Goal: Task Accomplishment & Management: Use online tool/utility

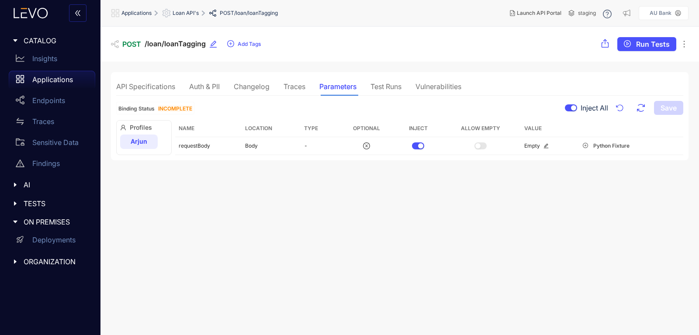
click at [40, 76] on p "Applications" at bounding box center [52, 80] width 41 height 8
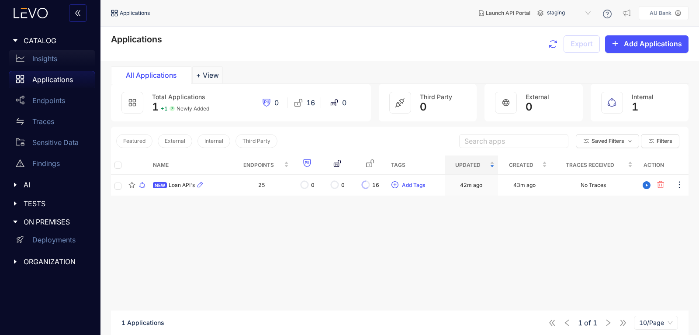
click at [34, 54] on div "Insights" at bounding box center [52, 58] width 87 height 17
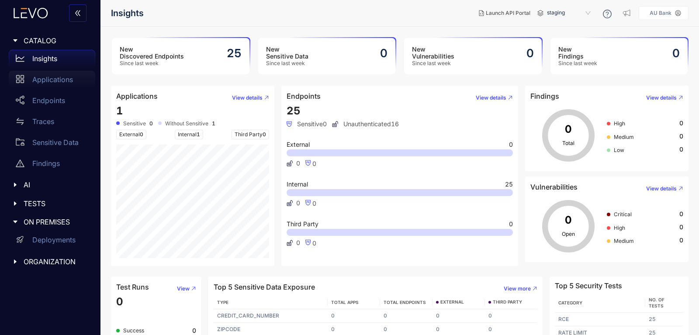
click at [33, 83] on p "Applications" at bounding box center [52, 80] width 41 height 8
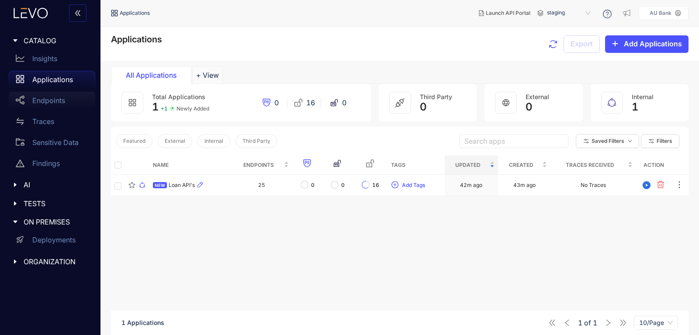
click at [49, 99] on p "Endpoints" at bounding box center [48, 101] width 33 height 8
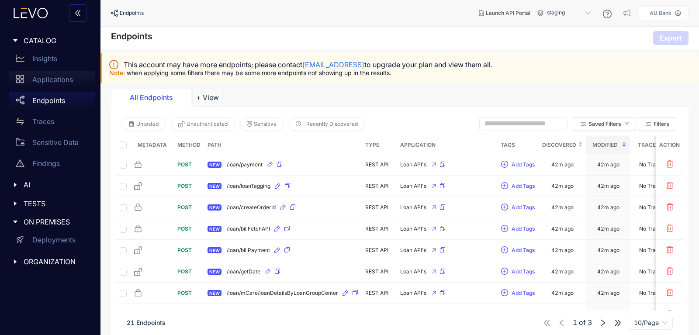
click at [42, 82] on p "Applications" at bounding box center [52, 80] width 41 height 8
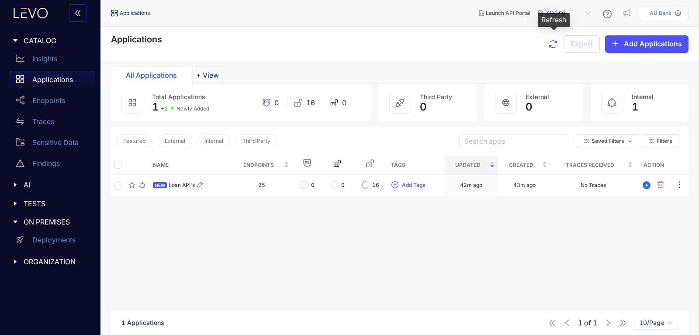
click at [553, 45] on icon "button" at bounding box center [553, 44] width 10 height 10
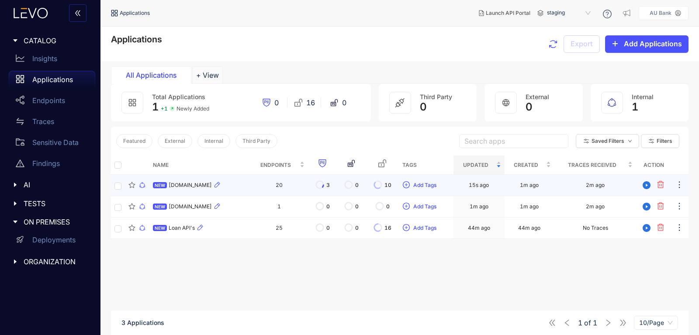
click at [238, 181] on div "NEW uat-intrafincareapis.fincarebank.in" at bounding box center [200, 185] width 94 height 10
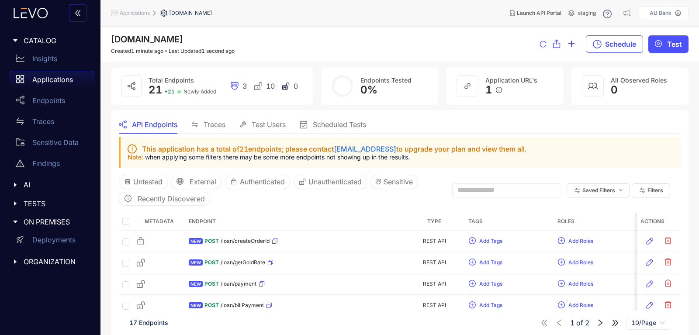
click at [62, 80] on p "Applications" at bounding box center [52, 80] width 41 height 8
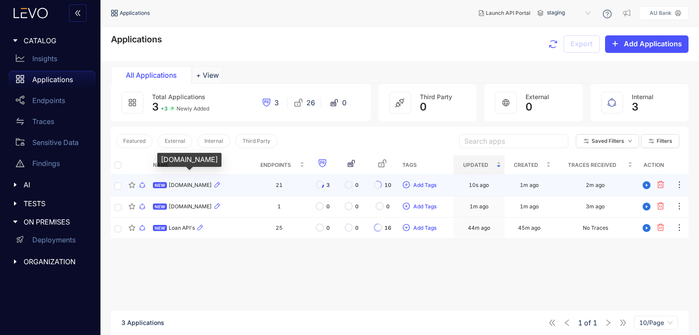
click at [209, 185] on span "uat-intrafincareapis.fincarebank.in" at bounding box center [190, 185] width 43 height 6
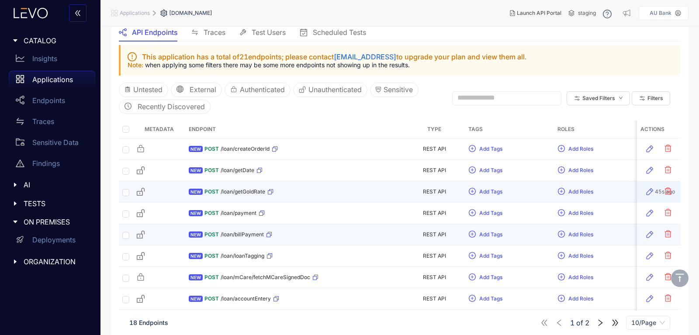
scroll to position [145, 0]
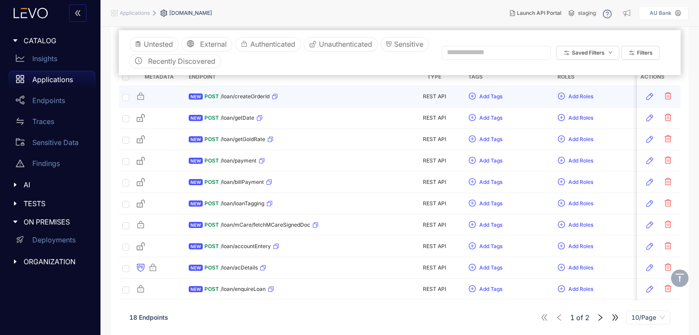
click at [234, 98] on span "/loan/createOrderId" at bounding box center [245, 97] width 49 height 6
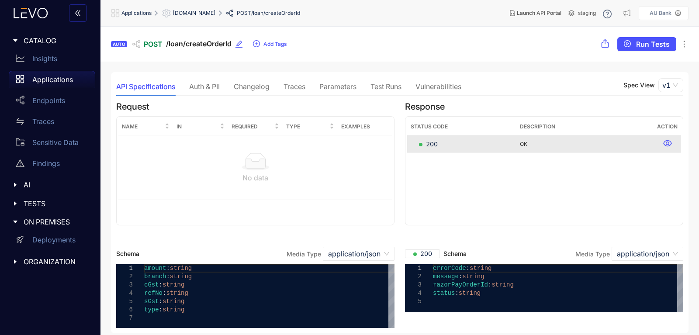
click at [209, 84] on div "Auth & PII" at bounding box center [204, 87] width 31 height 8
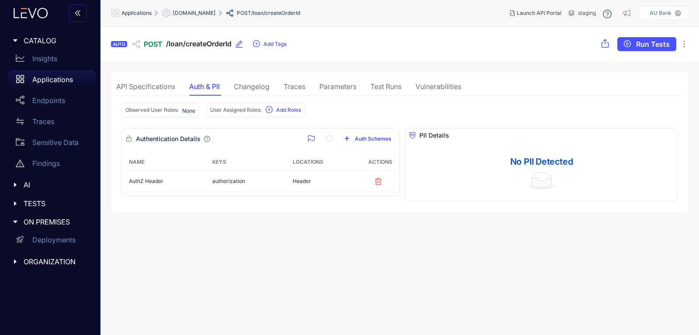
click at [297, 82] on div "Traces" at bounding box center [295, 86] width 22 height 18
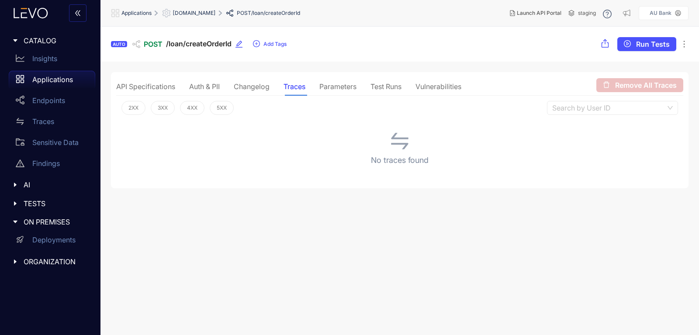
click at [339, 92] on div "Parameters" at bounding box center [338, 86] width 37 height 18
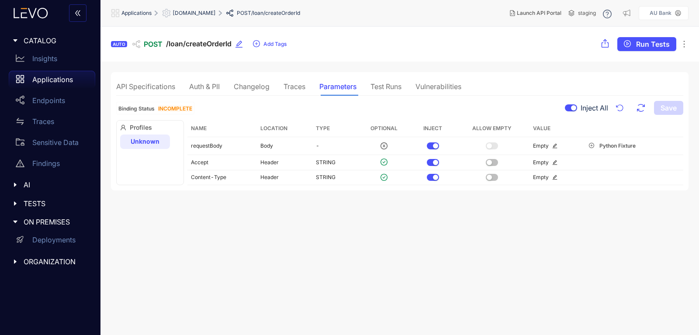
click at [68, 77] on p "Applications" at bounding box center [52, 80] width 41 height 8
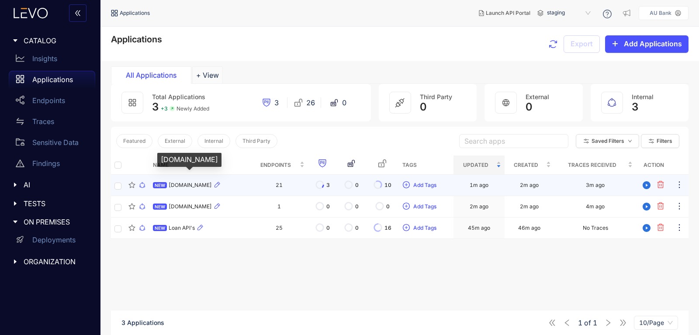
click at [212, 186] on span "uat-intrafincareapis.fincarebank.in" at bounding box center [190, 185] width 43 height 6
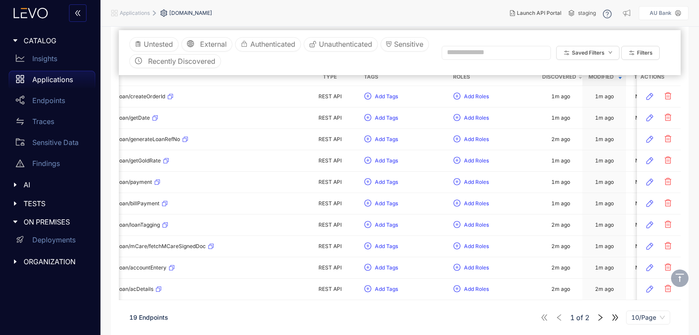
scroll to position [0, 137]
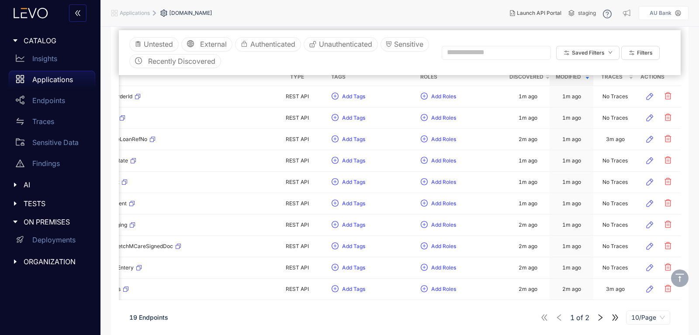
drag, startPoint x: 492, startPoint y: 298, endPoint x: 668, endPoint y: 299, distance: 176.6
click at [680, 305] on div "This application has a total of 21 endpoints; please contact support@levo.ai to…" at bounding box center [400, 161] width 562 height 337
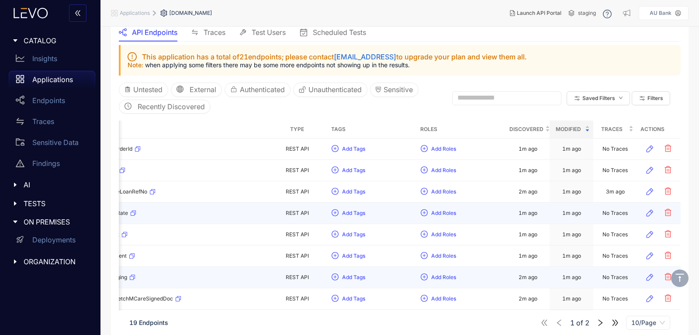
scroll to position [145, 0]
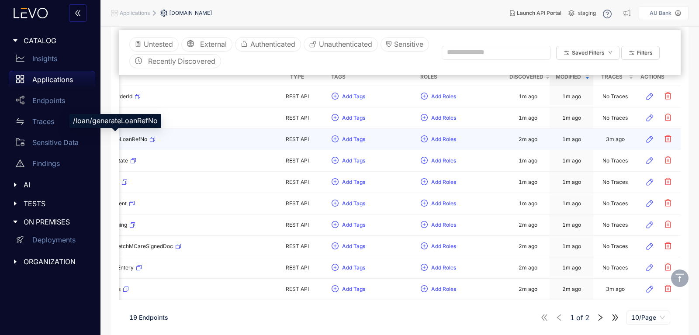
click at [137, 138] on span "/loan/generateLoanRefNo" at bounding box center [115, 139] width 64 height 6
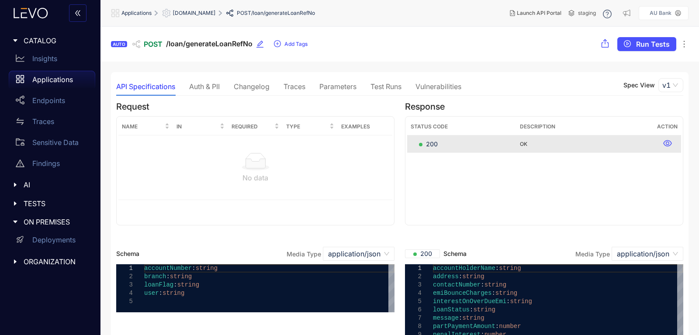
click at [290, 87] on div "Traces" at bounding box center [295, 87] width 22 height 8
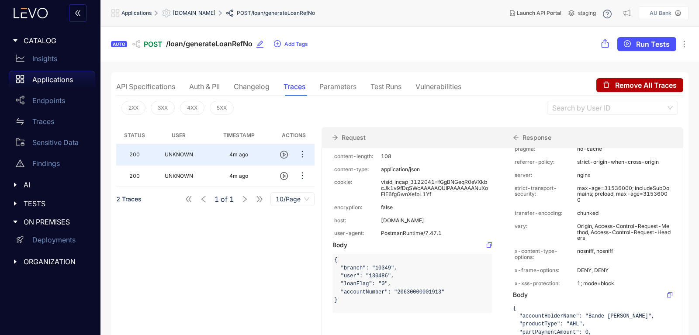
scroll to position [122, 0]
click at [323, 88] on div "Parameters" at bounding box center [338, 87] width 37 height 8
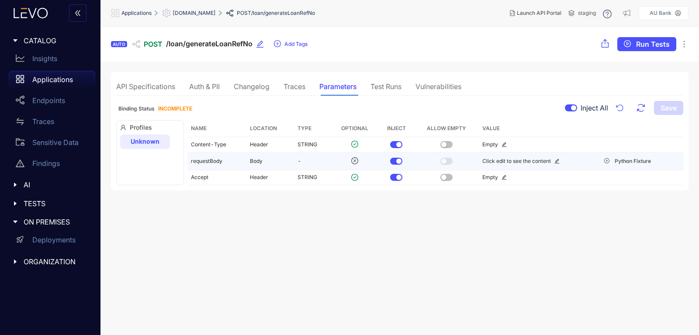
click at [204, 161] on td "requestBody" at bounding box center [217, 162] width 59 height 18
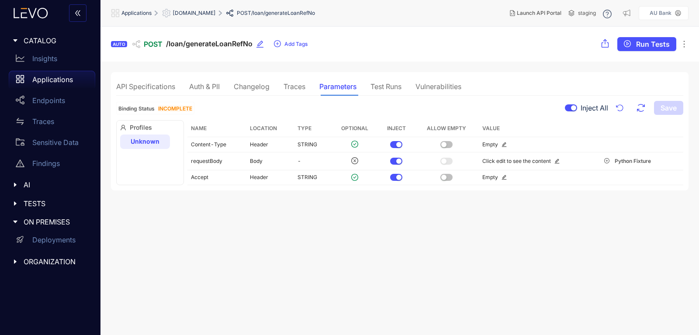
click at [293, 83] on div "Traces" at bounding box center [295, 87] width 22 height 8
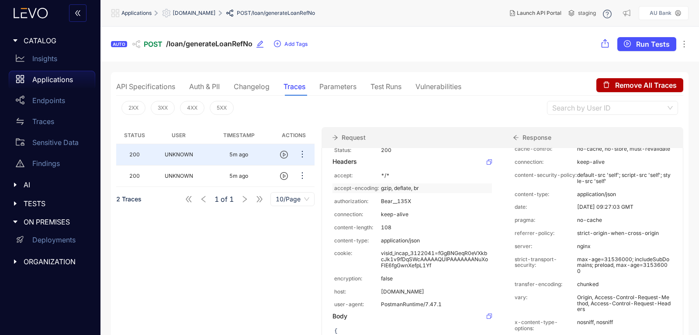
scroll to position [52, 0]
drag, startPoint x: 386, startPoint y: 204, endPoint x: 424, endPoint y: 204, distance: 38.5
click at [424, 204] on p "Bear__135X" at bounding box center [435, 201] width 109 height 6
click at [369, 205] on div "authorization: Bear__135X" at bounding box center [413, 201] width 160 height 10
click at [671, 12] on p "AU Bank" at bounding box center [661, 13] width 22 height 6
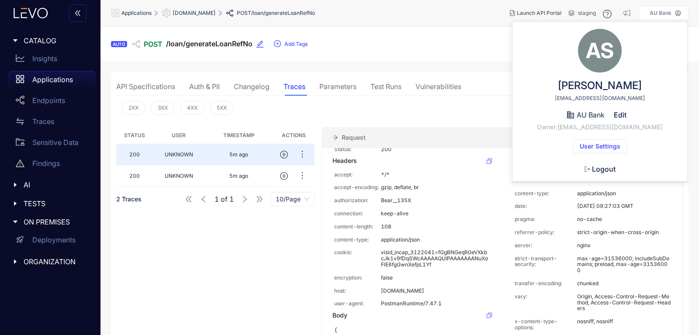
click at [655, 9] on aside "AU Bank AS Arjun Sharma arjun.sharma13@aubank.in AU Bank Edit Owner: arjun.shar…" at bounding box center [664, 13] width 50 height 14
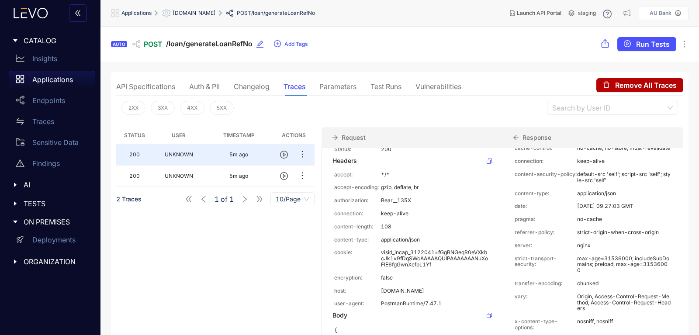
click at [38, 261] on span "ORGANIZATION" at bounding box center [56, 262] width 65 height 8
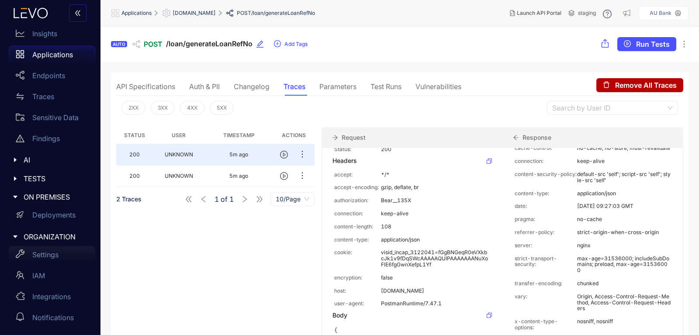
click at [38, 252] on p "Settings" at bounding box center [45, 255] width 26 height 8
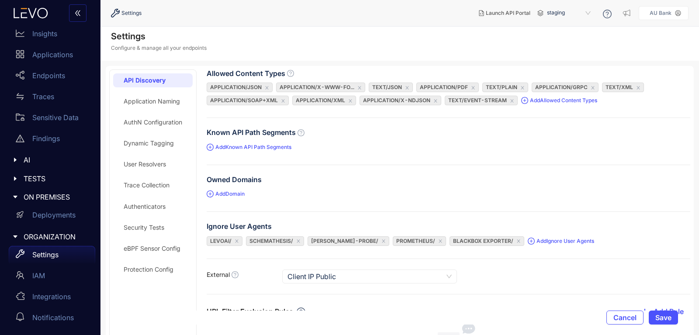
click at [149, 181] on div "Trace Collection" at bounding box center [153, 185] width 80 height 14
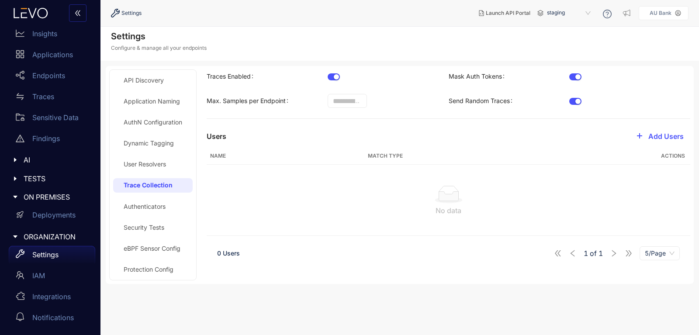
click at [580, 76] on div "button" at bounding box center [578, 76] width 5 height 5
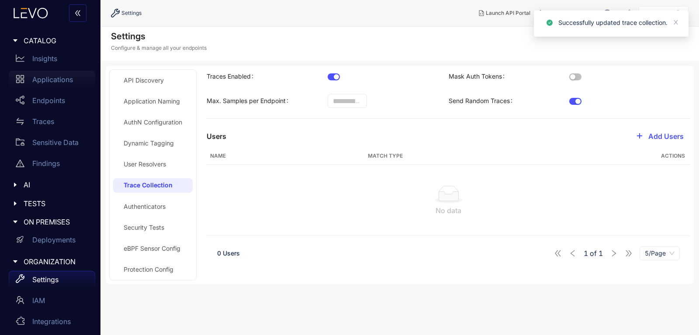
click at [53, 80] on p "Applications" at bounding box center [52, 80] width 41 height 8
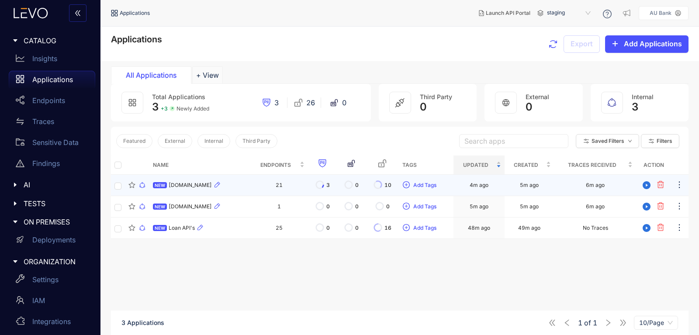
click at [193, 189] on div "NEW uat-intrafincareapis.fincarebank.in" at bounding box center [200, 185] width 94 height 10
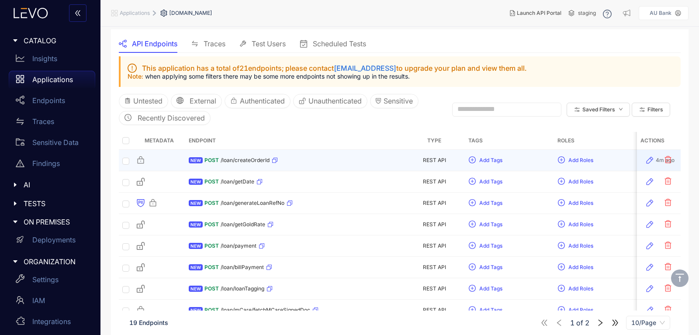
scroll to position [105, 0]
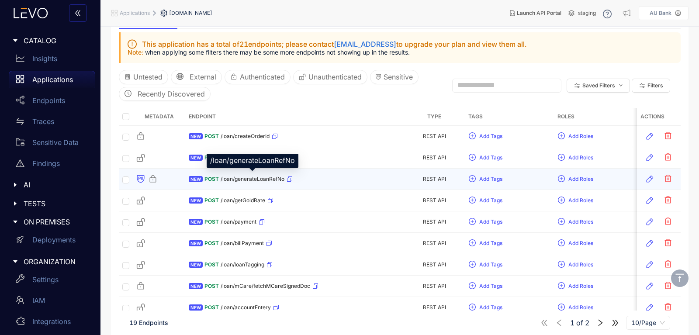
click at [244, 177] on span "/loan/generateLoanRefNo" at bounding box center [253, 179] width 64 height 6
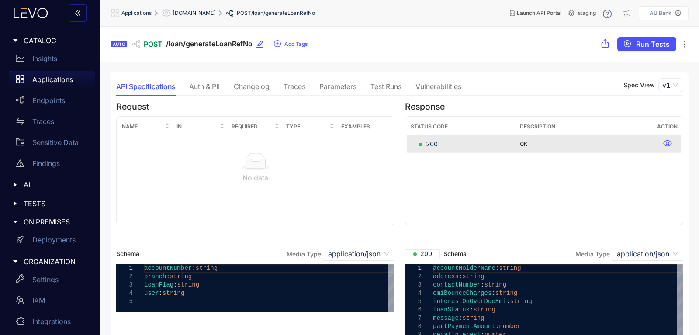
click at [291, 84] on div "Traces" at bounding box center [295, 87] width 22 height 8
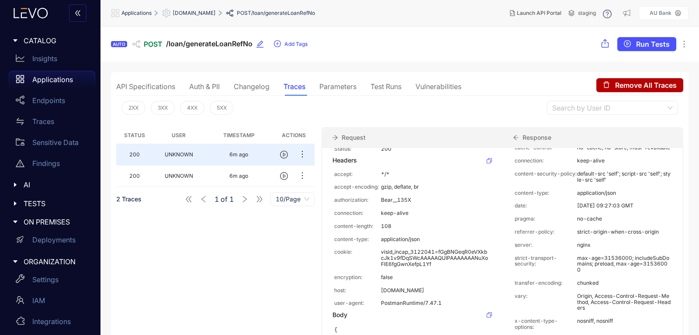
scroll to position [52, 0]
click at [37, 83] on p "Applications" at bounding box center [52, 80] width 41 height 8
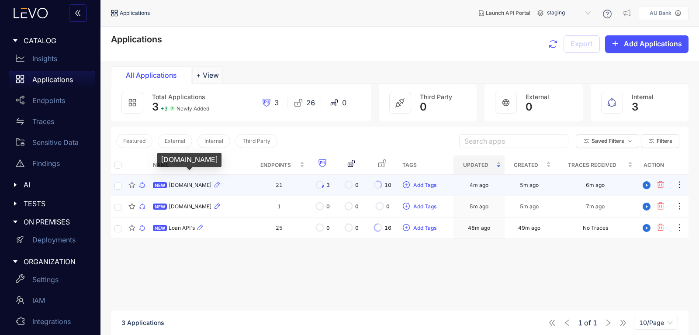
click at [199, 188] on span "uat-intrafincareapis.fincarebank.in" at bounding box center [190, 185] width 43 height 6
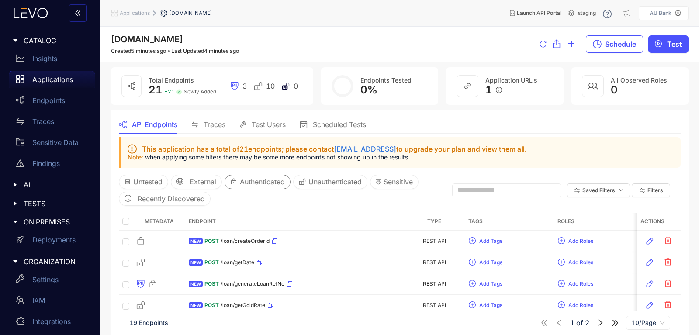
click at [257, 179] on span "Authenticated" at bounding box center [262, 182] width 45 height 8
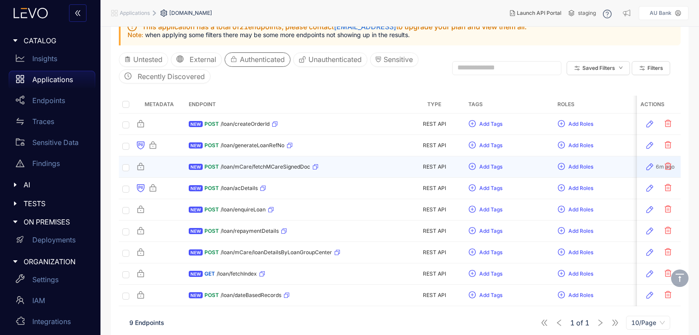
scroll to position [129, 0]
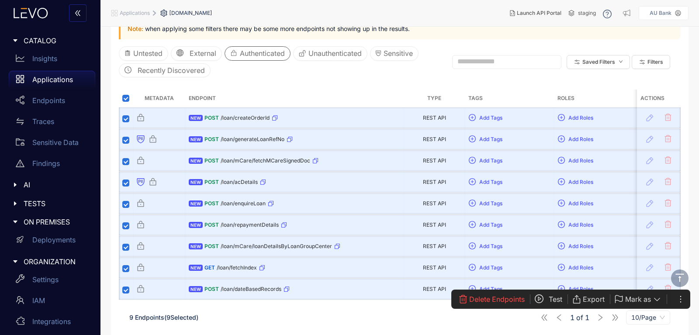
click at [632, 301] on span "Mark as" at bounding box center [639, 299] width 26 height 8
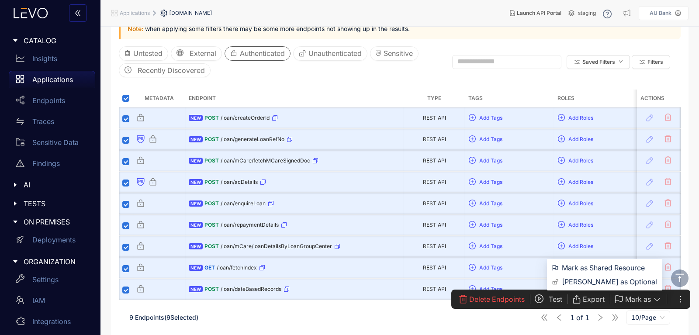
click at [657, 299] on icon "button" at bounding box center [657, 299] width 9 height 9
click at [629, 281] on span "Mark Authentication as Optional" at bounding box center [609, 282] width 95 height 10
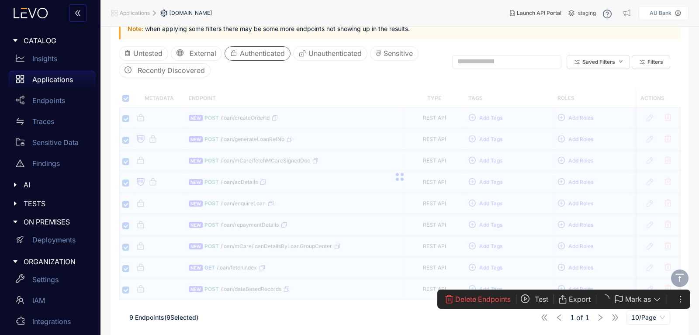
scroll to position [7, 0]
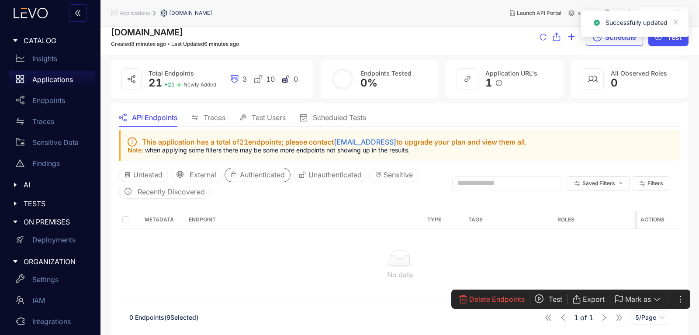
click at [254, 178] on span "Authenticated" at bounding box center [262, 175] width 45 height 8
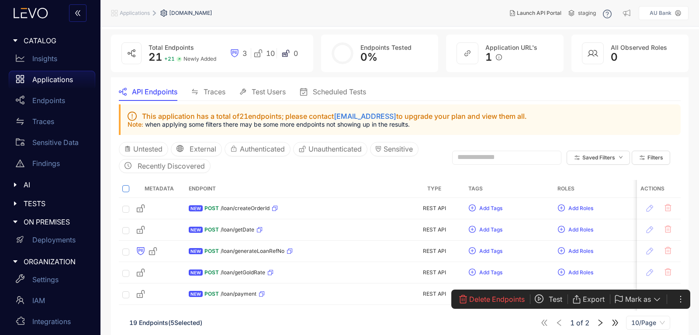
scroll to position [52, 0]
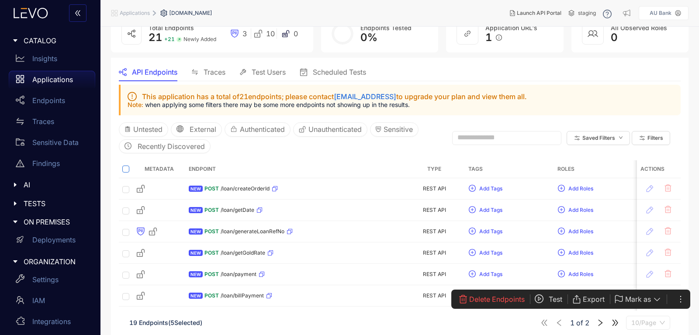
click at [654, 323] on span "10/Page" at bounding box center [649, 322] width 34 height 13
click at [651, 302] on div "100/Page" at bounding box center [649, 306] width 34 height 10
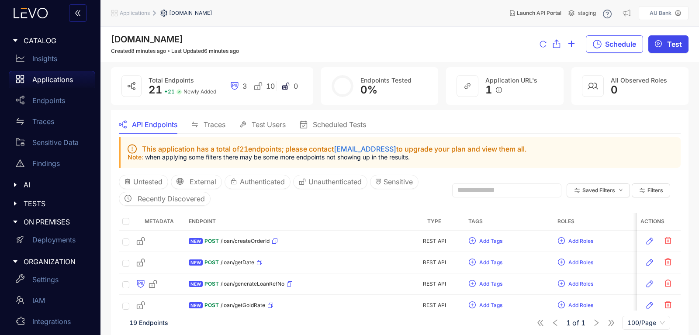
click at [665, 42] on button "Test" at bounding box center [669, 43] width 40 height 17
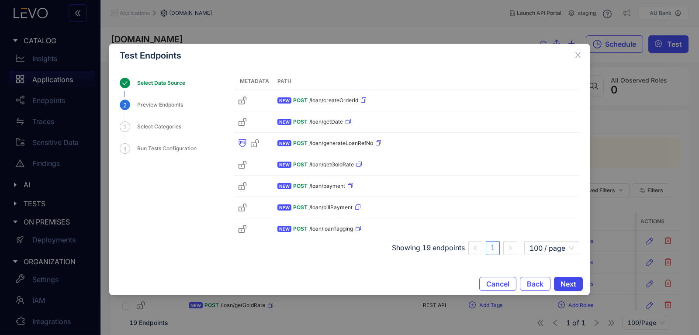
click at [571, 284] on span "Next" at bounding box center [569, 284] width 16 height 8
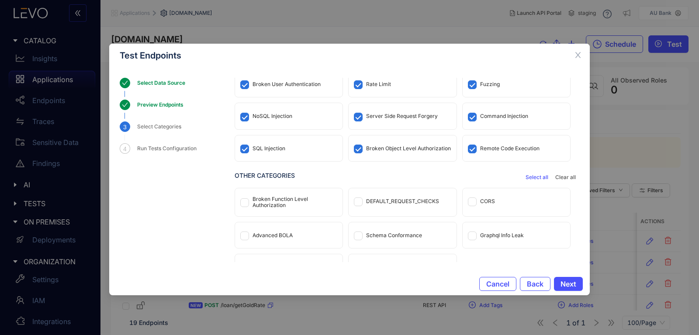
scroll to position [41, 0]
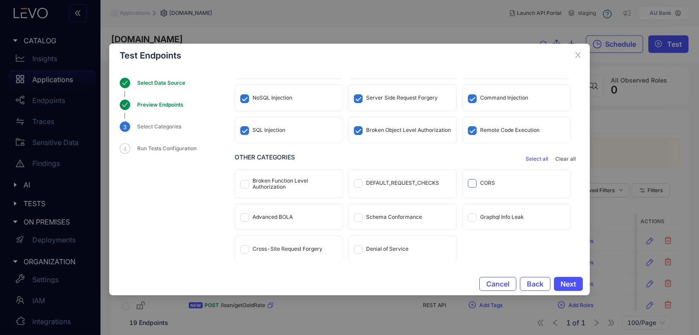
click at [474, 183] on span at bounding box center [472, 183] width 9 height 9
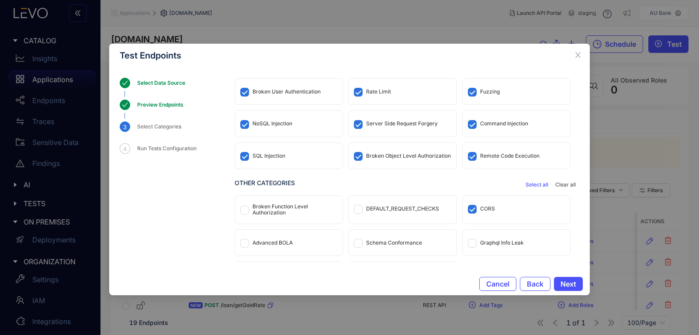
scroll to position [0, 0]
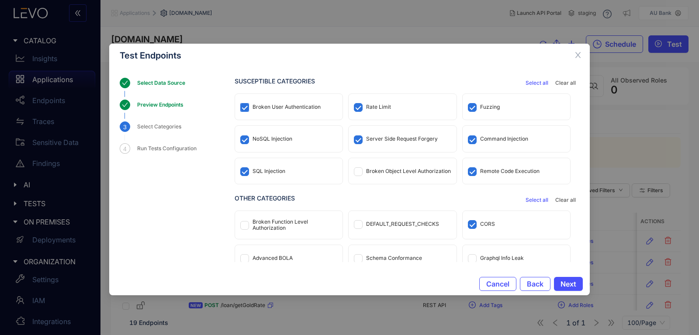
click at [247, 108] on span at bounding box center [244, 107] width 9 height 9
click at [576, 280] on span "Next" at bounding box center [569, 284] width 16 height 8
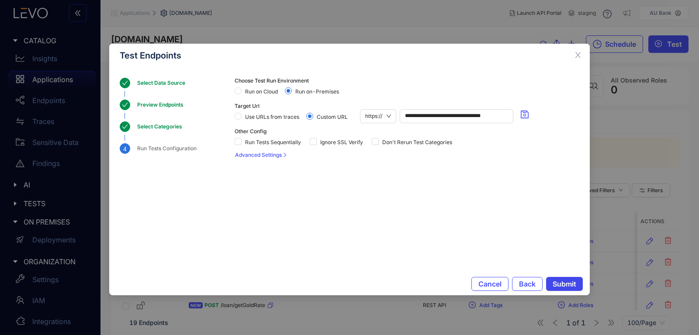
click at [573, 283] on span "Submit" at bounding box center [565, 284] width 24 height 8
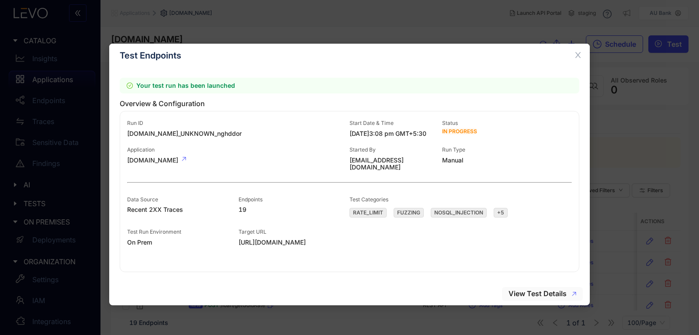
click at [555, 294] on span "View Test Details" at bounding box center [538, 294] width 58 height 8
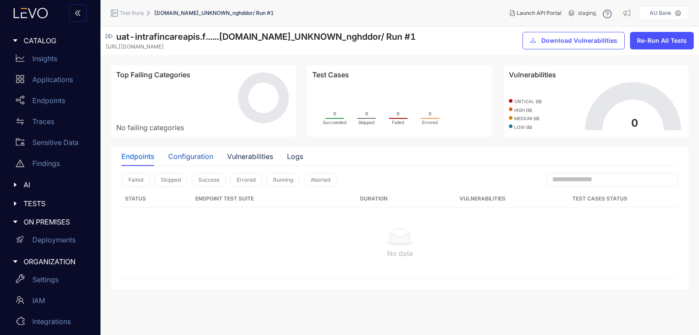
click at [195, 155] on div "Configuration" at bounding box center [190, 157] width 45 height 8
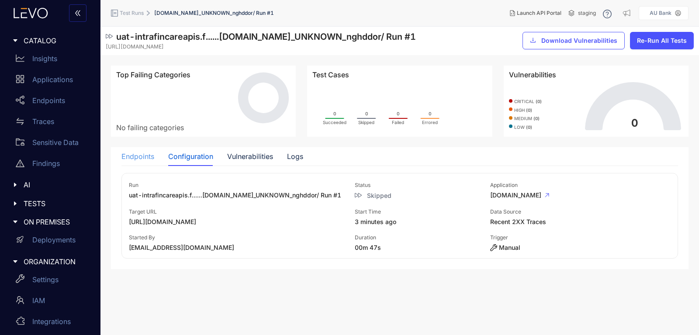
click at [139, 151] on div "Endpoints" at bounding box center [138, 156] width 33 height 18
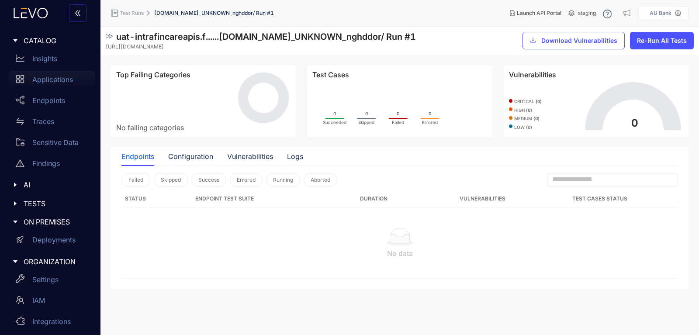
click at [31, 78] on div "Applications" at bounding box center [52, 79] width 87 height 17
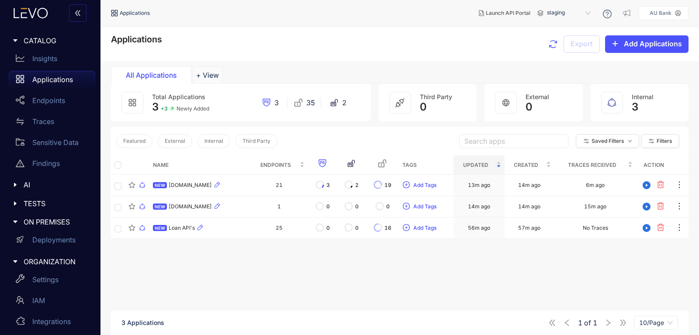
click at [551, 42] on icon "button" at bounding box center [553, 44] width 10 height 10
click at [29, 207] on span "TESTS" at bounding box center [56, 204] width 65 height 8
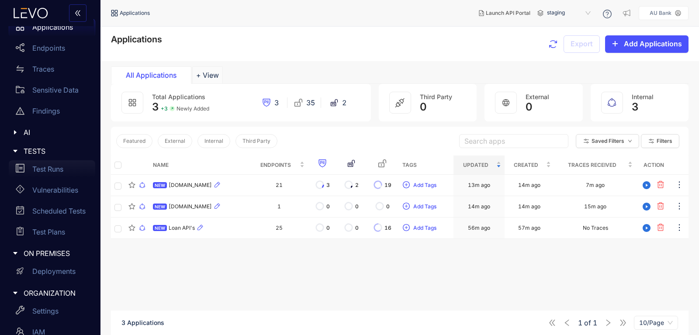
click at [42, 172] on p "Test Runs" at bounding box center [47, 169] width 31 height 8
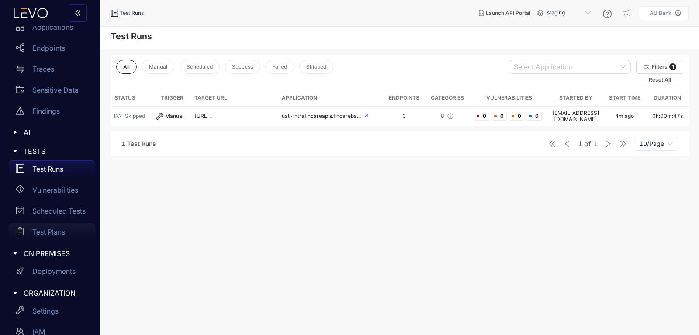
click at [45, 236] on div "Test Plans" at bounding box center [52, 231] width 87 height 17
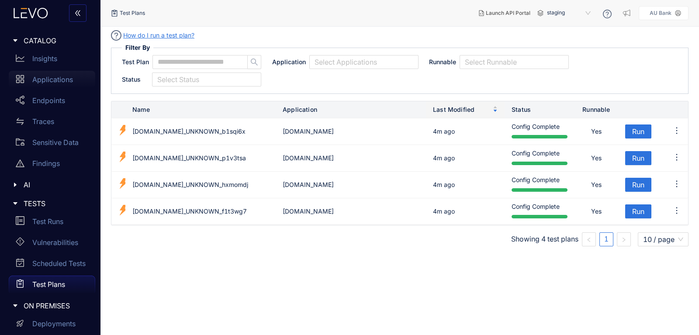
click at [48, 81] on p "Applications" at bounding box center [52, 80] width 41 height 8
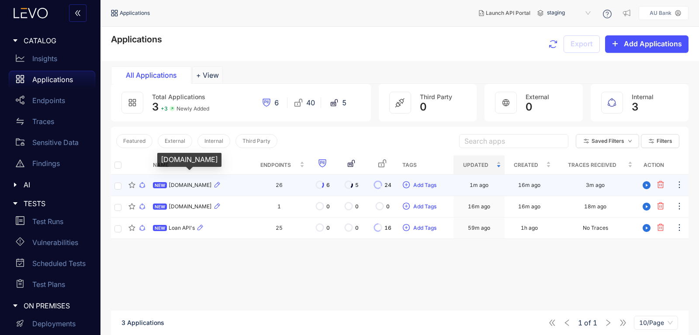
click at [194, 184] on span "uat-intrafincareapis.fincarebank.in" at bounding box center [190, 185] width 43 height 6
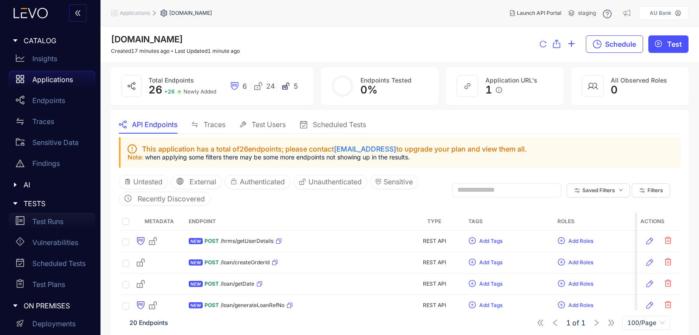
click at [33, 222] on p "Test Runs" at bounding box center [47, 222] width 31 height 8
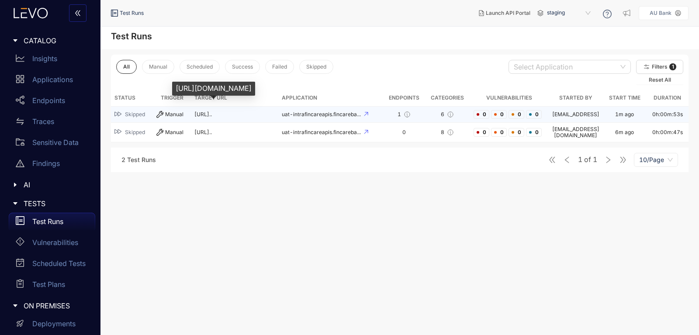
click at [212, 117] on span "https://uat-intrafincareapis.f..." at bounding box center [203, 114] width 17 height 7
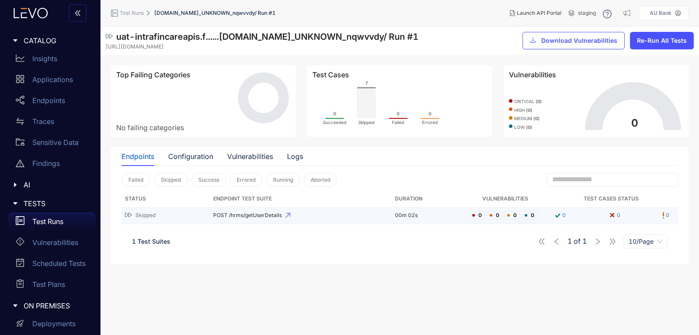
click at [262, 213] on span "POST /hrms/getUserDetails" at bounding box center [300, 215] width 175 height 6
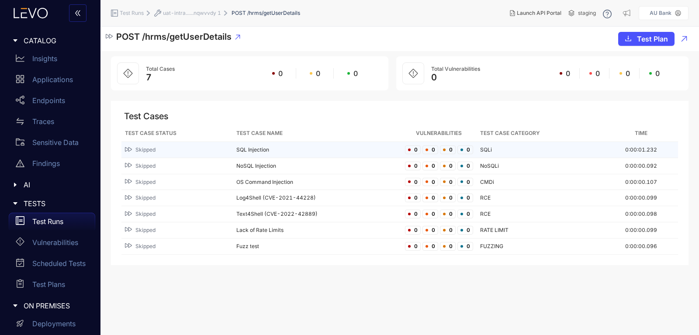
click at [249, 149] on td "SQL Injection" at bounding box center [317, 150] width 168 height 16
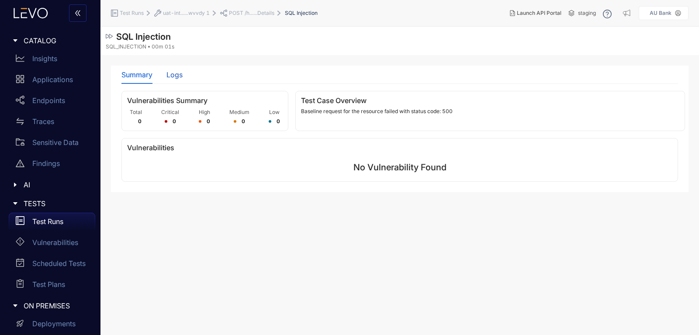
click at [173, 75] on div "Logs" at bounding box center [175, 75] width 16 height 8
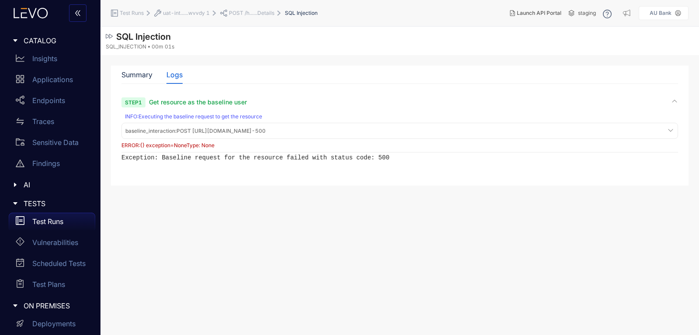
click at [161, 146] on div "ERROR : {} exception=NoneType: None" at bounding box center [400, 145] width 557 height 6
click at [161, 116] on div "INFO : Executing the baseline request to get the resource" at bounding box center [401, 117] width 552 height 6
click at [185, 116] on div "INFO : Executing the baseline request to get the resource" at bounding box center [401, 117] width 552 height 6
click at [185, 101] on span "Get resource as the baseline user" at bounding box center [198, 101] width 98 height 7
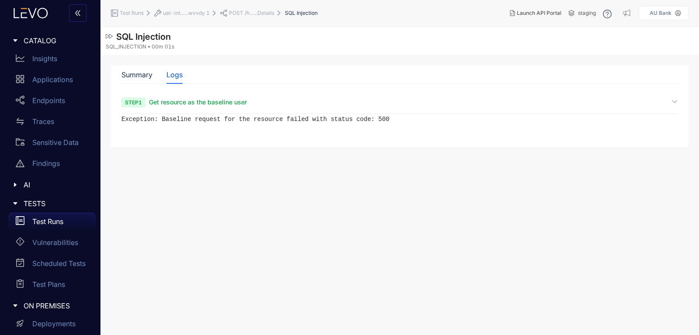
click at [198, 105] on span "Get resource as the baseline user" at bounding box center [198, 101] width 98 height 7
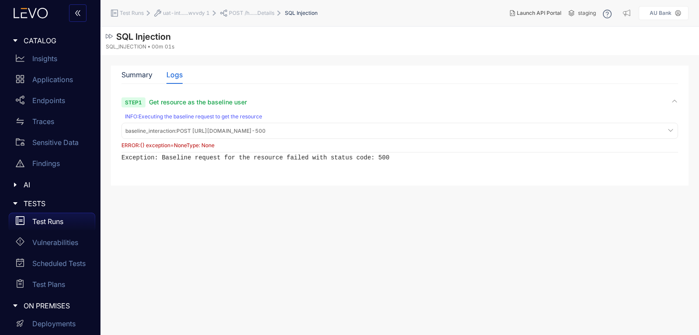
click at [674, 127] on icon at bounding box center [670, 130] width 7 height 7
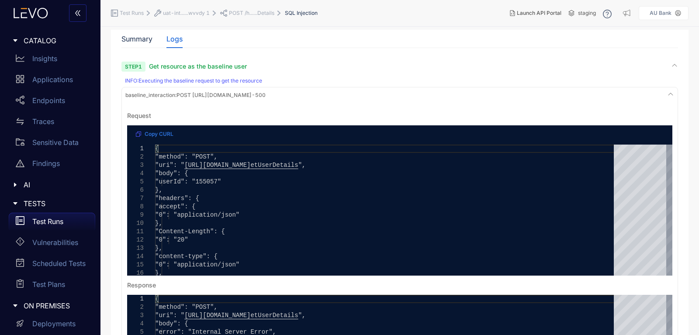
scroll to position [52, 0]
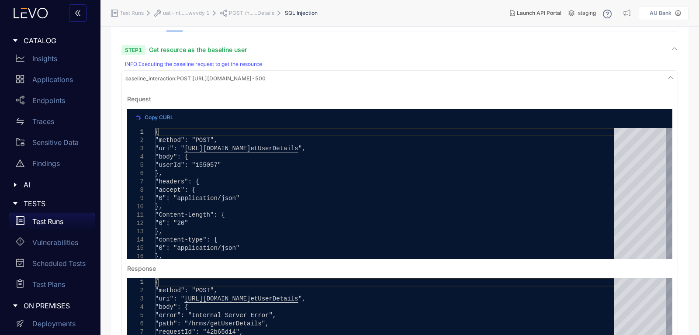
click at [148, 115] on span "Copy CURL" at bounding box center [159, 118] width 29 height 6
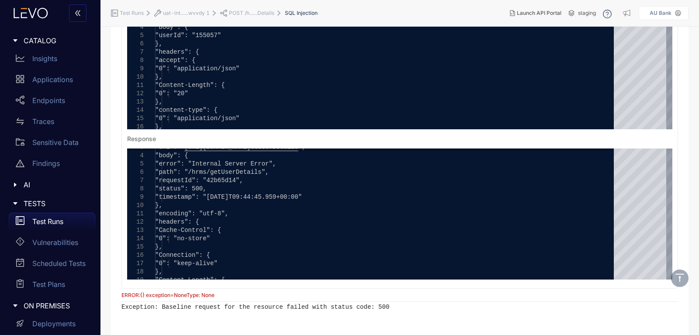
scroll to position [0, 0]
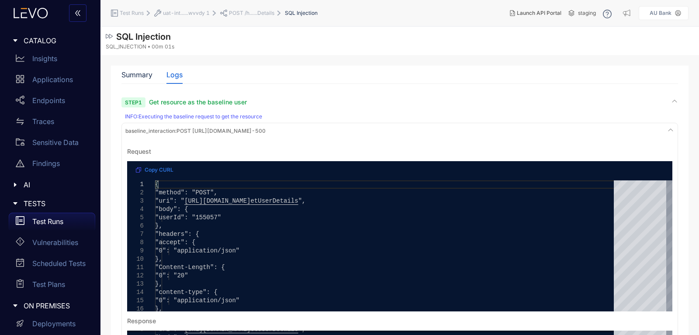
click at [139, 11] on span "Test Runs" at bounding box center [132, 13] width 24 height 6
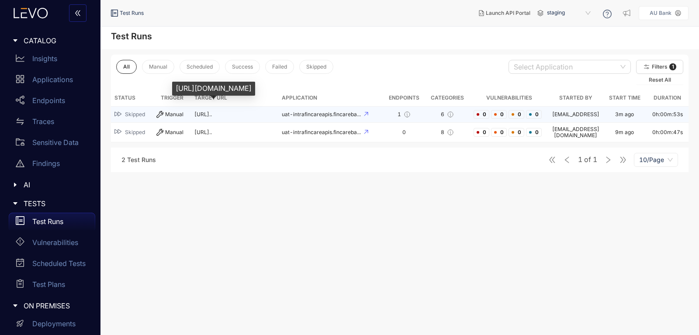
click at [212, 116] on span "https://uat-intrafincareapis.f..." at bounding box center [203, 114] width 17 height 7
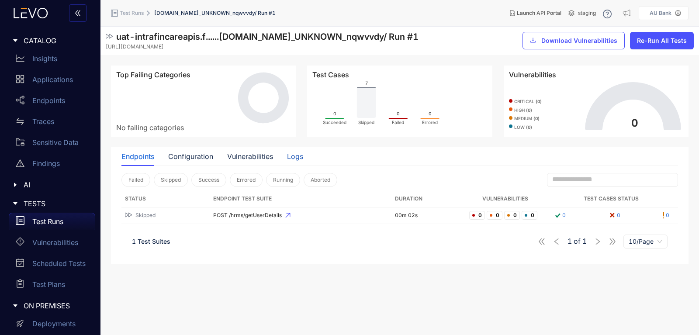
click at [292, 158] on div "Logs" at bounding box center [295, 157] width 16 height 8
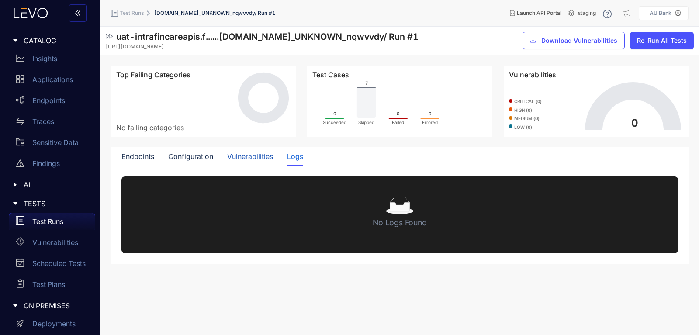
click at [246, 157] on div "Vulnerabilities" at bounding box center [250, 157] width 46 height 8
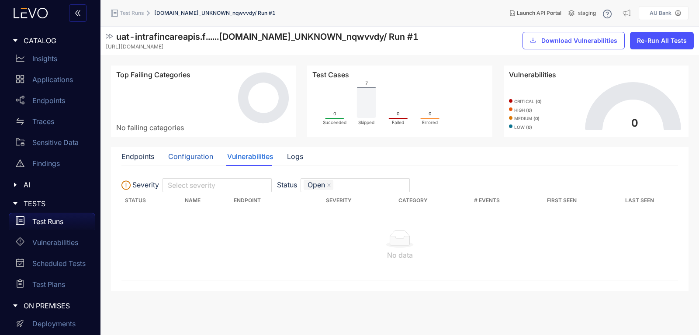
click at [199, 156] on div "Configuration" at bounding box center [190, 157] width 45 height 8
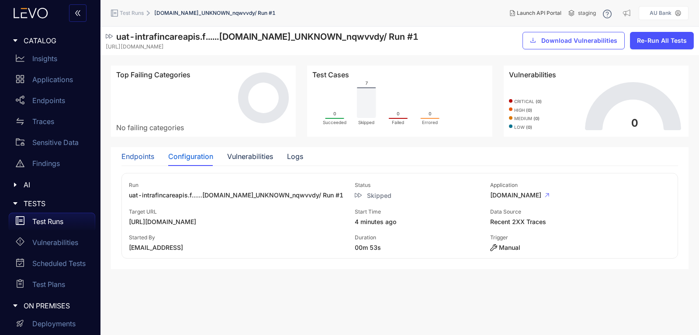
click at [139, 156] on div "Endpoints" at bounding box center [138, 157] width 33 height 8
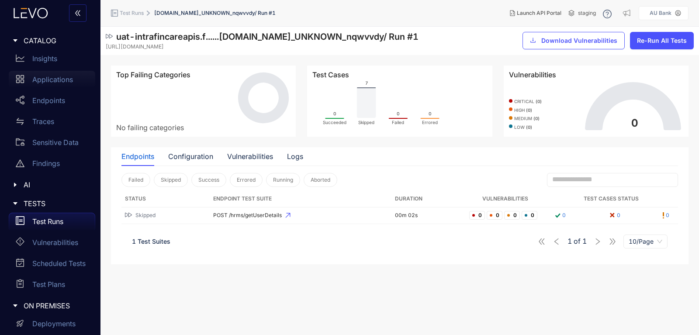
click at [53, 85] on div "Applications" at bounding box center [52, 79] width 87 height 17
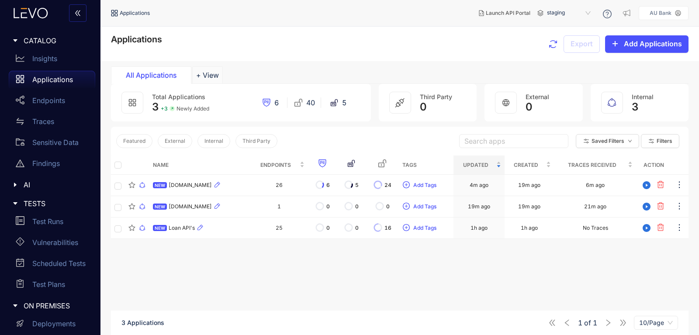
click at [552, 46] on icon "button" at bounding box center [553, 44] width 10 height 10
click at [555, 44] on icon "button" at bounding box center [553, 44] width 10 height 10
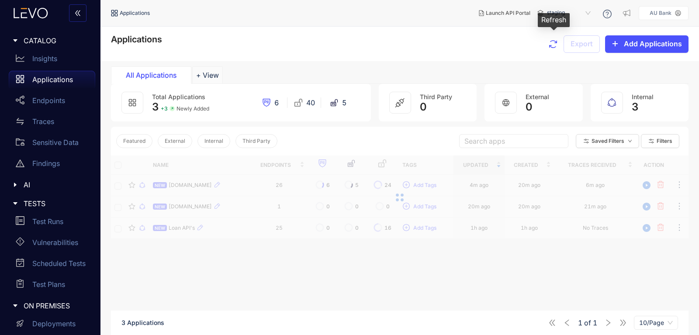
click at [555, 44] on icon "button" at bounding box center [553, 44] width 10 height 10
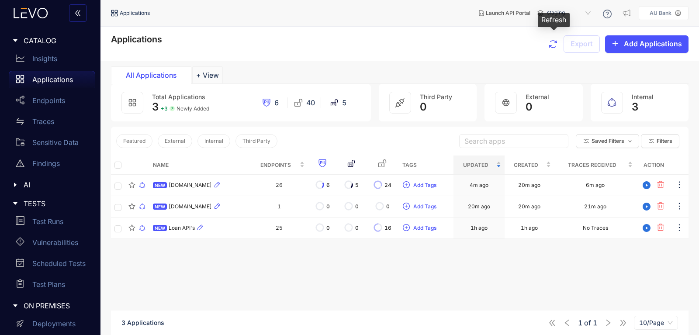
click at [555, 44] on icon "button" at bounding box center [553, 44] width 10 height 10
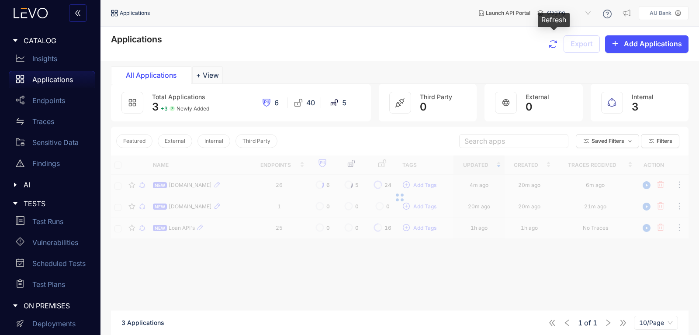
click at [555, 44] on icon "button" at bounding box center [553, 44] width 10 height 10
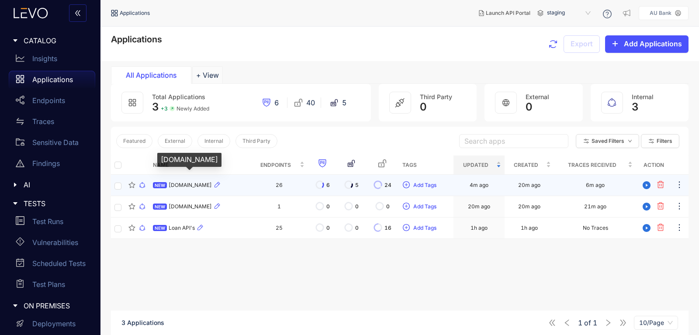
click at [210, 188] on span "uat-intrafincareapis.fincarebank.in" at bounding box center [190, 185] width 43 height 6
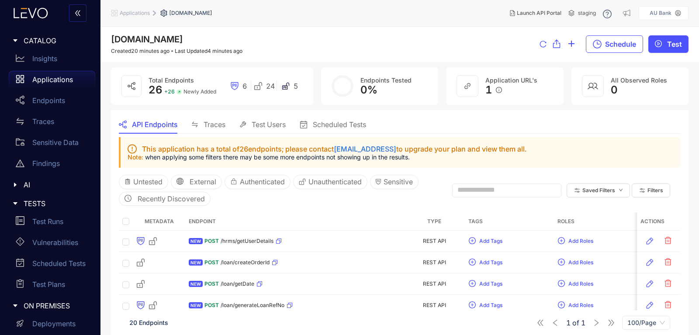
click at [258, 122] on span "Test Users" at bounding box center [269, 125] width 34 height 8
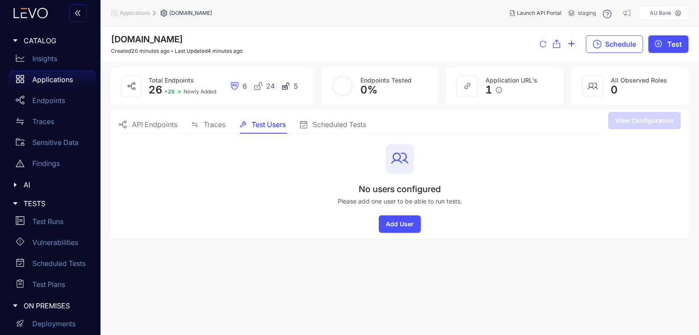
click at [141, 122] on span "API Endpoints" at bounding box center [154, 125] width 45 height 8
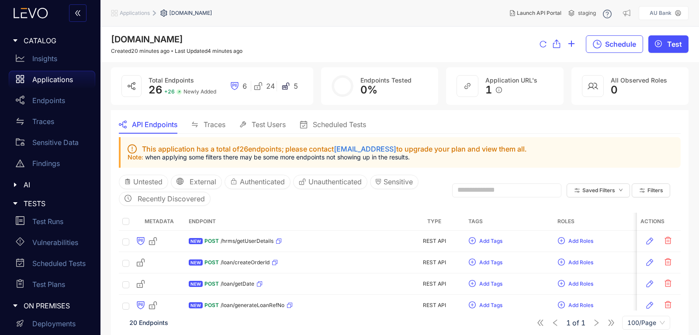
click at [47, 85] on div "Applications" at bounding box center [52, 79] width 87 height 17
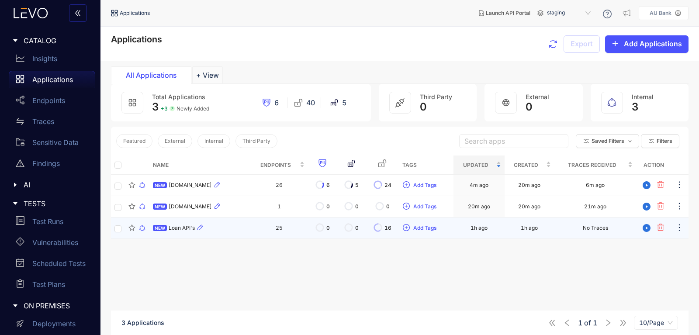
click at [179, 223] on div "NEW Loan API's" at bounding box center [200, 228] width 94 height 10
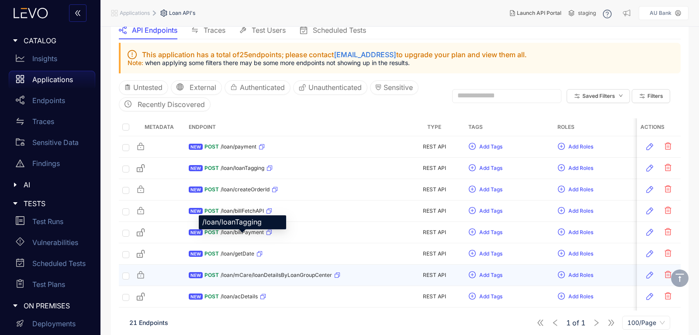
scroll to position [105, 0]
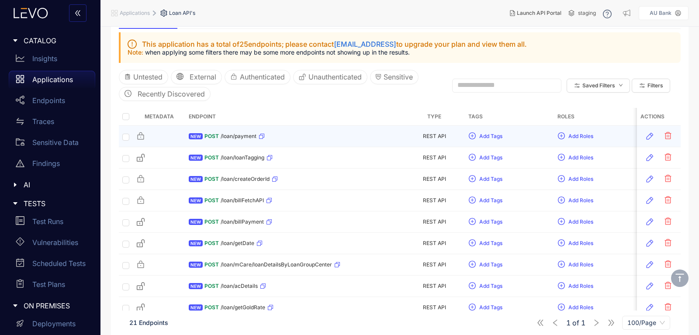
click at [236, 132] on div "POST /loan/payment" at bounding box center [235, 136] width 60 height 14
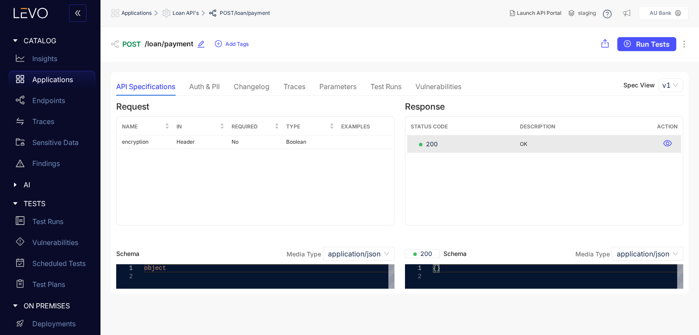
click at [210, 90] on div "Auth & PII" at bounding box center [204, 87] width 31 height 8
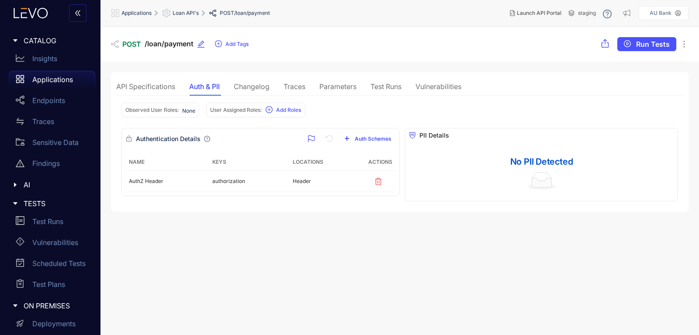
click at [308, 82] on div "API Specifications Auth & PII Changelog Traces Parameters Test Runs Vulnerabili…" at bounding box center [288, 86] width 345 height 18
click at [299, 82] on div "Traces" at bounding box center [295, 86] width 22 height 18
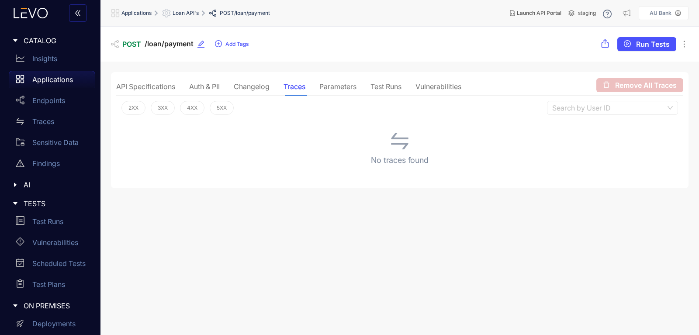
click at [349, 86] on div "Parameters" at bounding box center [338, 87] width 37 height 8
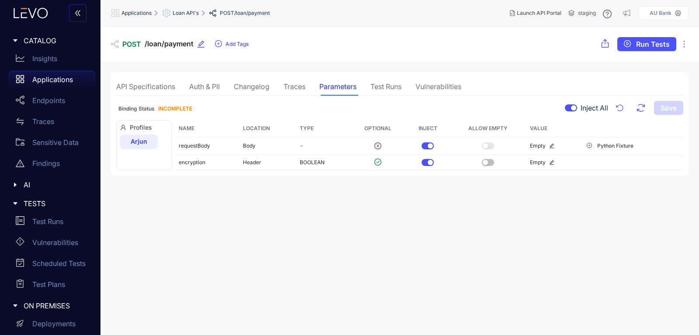
click at [386, 90] on div "Test Runs" at bounding box center [386, 87] width 31 height 8
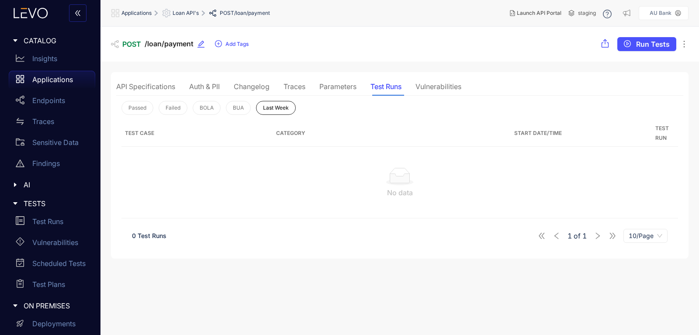
click at [345, 89] on div "Parameters" at bounding box center [338, 87] width 37 height 8
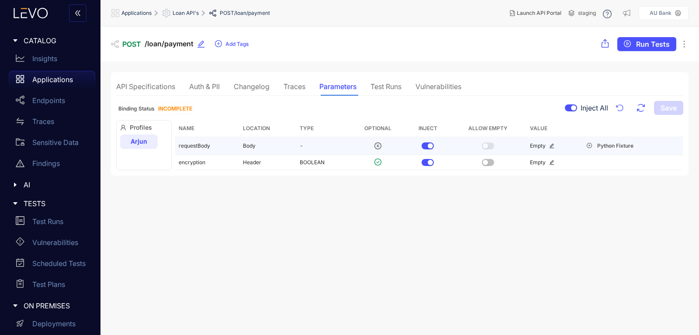
click at [197, 145] on td "requestBody" at bounding box center [207, 146] width 64 height 18
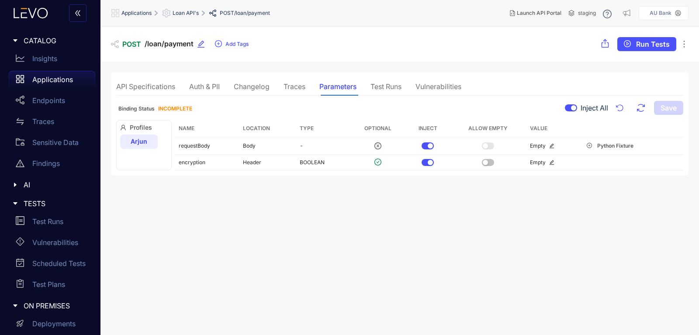
click at [156, 85] on div "API Specifications" at bounding box center [145, 87] width 59 height 8
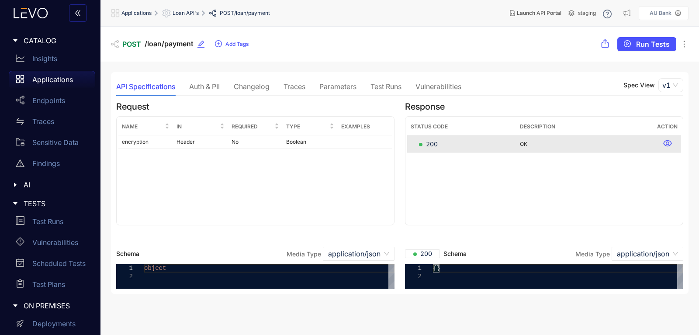
click at [39, 77] on p "Applications" at bounding box center [52, 80] width 41 height 8
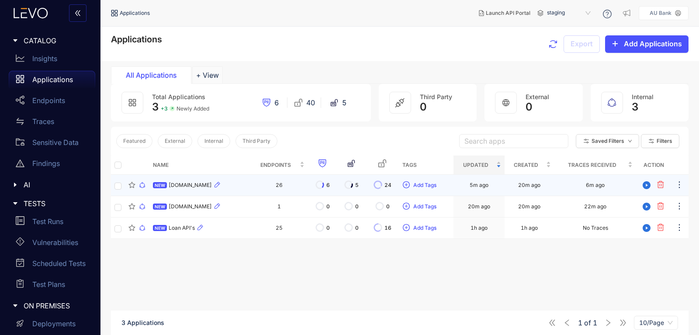
click at [212, 186] on span "uat-intrafincareapis.fincarebank.in" at bounding box center [190, 185] width 43 height 6
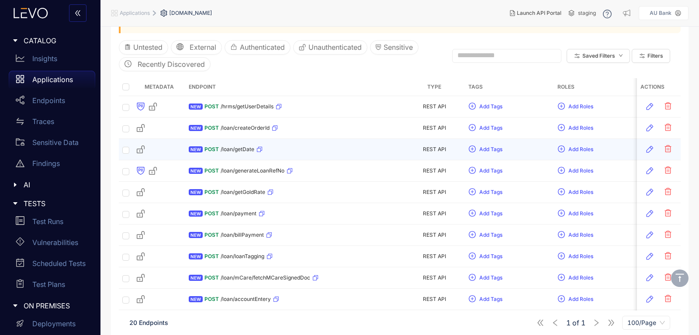
scroll to position [157, 0]
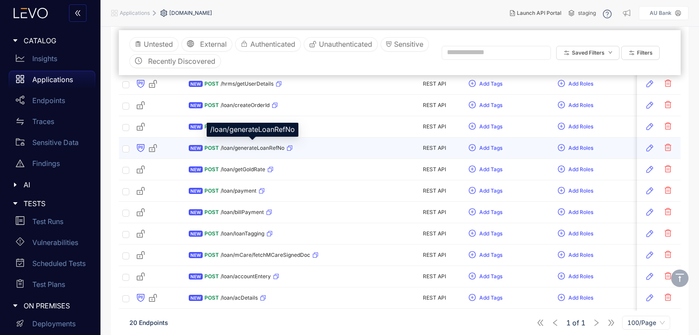
click at [250, 147] on span "/loan/generateLoanRefNo" at bounding box center [253, 148] width 64 height 6
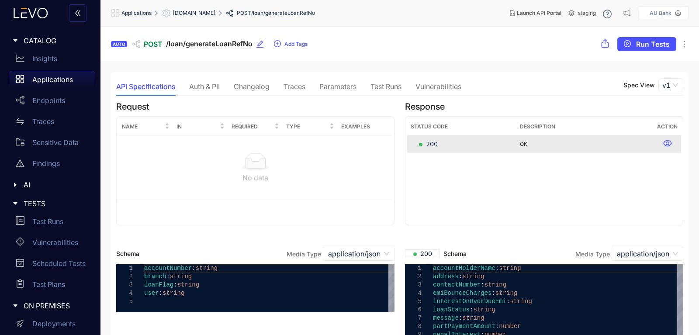
click at [337, 86] on div "Parameters" at bounding box center [338, 87] width 37 height 8
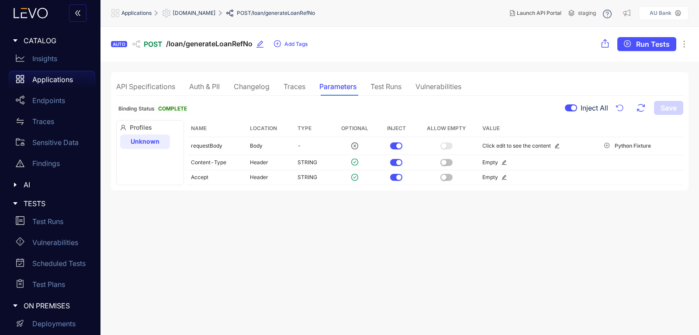
click at [143, 89] on div "API Specifications" at bounding box center [145, 87] width 59 height 8
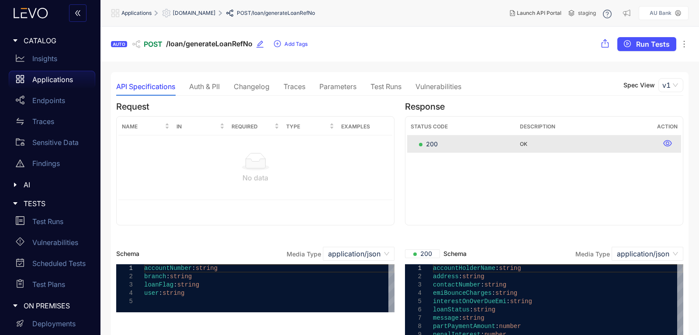
click at [34, 82] on p "Applications" at bounding box center [52, 80] width 41 height 8
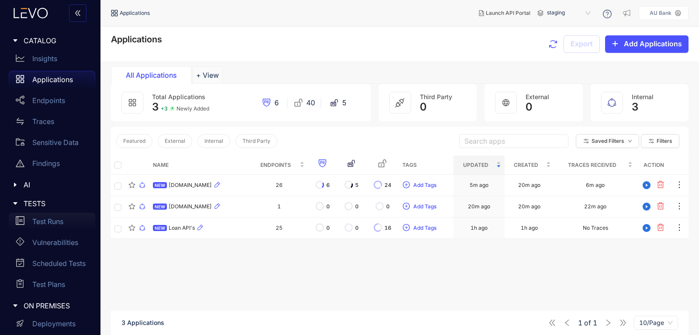
click at [50, 217] on div "Test Runs" at bounding box center [52, 221] width 87 height 17
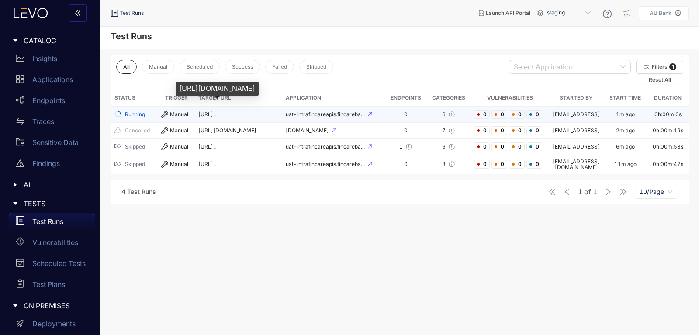
click at [216, 113] on span "https://uat-intrafincareapis.f..." at bounding box center [206, 114] width 17 height 7
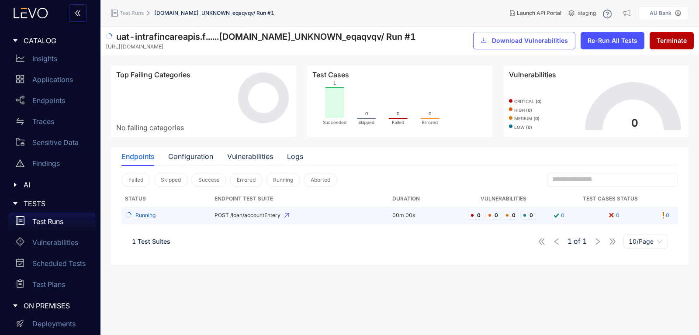
click at [257, 217] on span "POST /loan/accountEntery" at bounding box center [300, 215] width 171 height 6
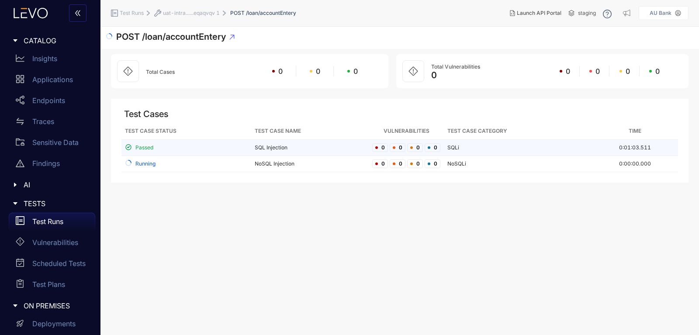
click at [270, 146] on td "SQL Injection" at bounding box center [310, 148] width 118 height 16
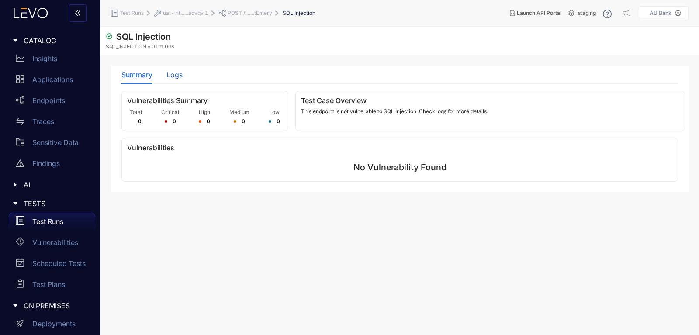
click at [170, 77] on div "Logs" at bounding box center [175, 75] width 16 height 8
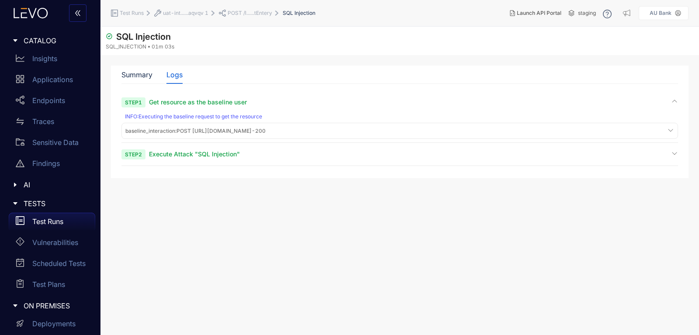
click at [667, 132] on icon at bounding box center [670, 130] width 7 height 7
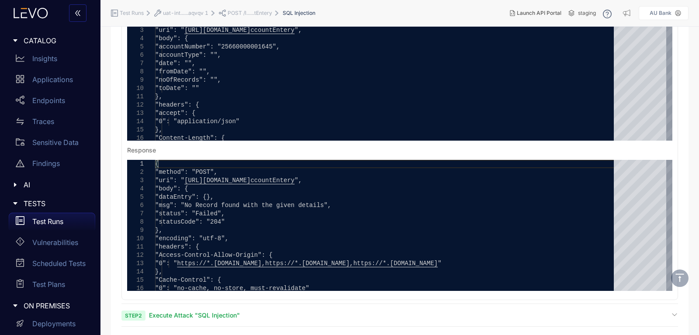
scroll to position [174, 0]
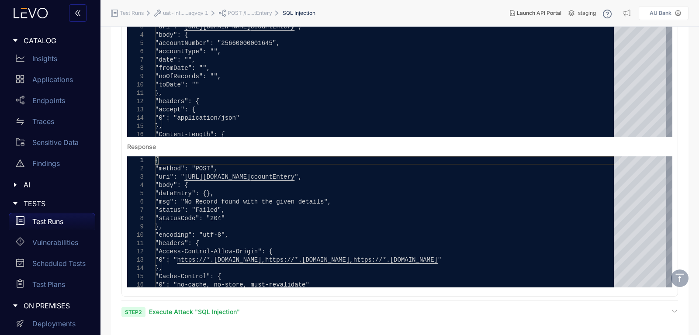
click at [674, 314] on icon at bounding box center [674, 311] width 7 height 7
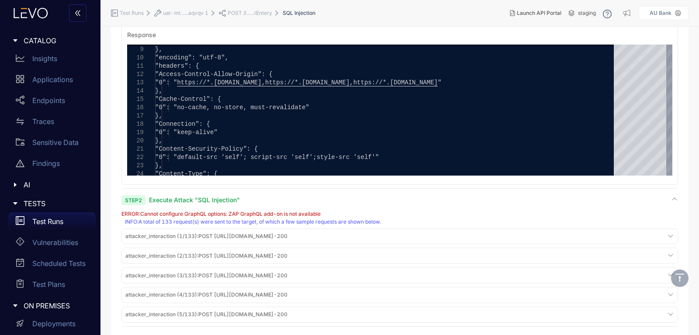
scroll to position [289, 0]
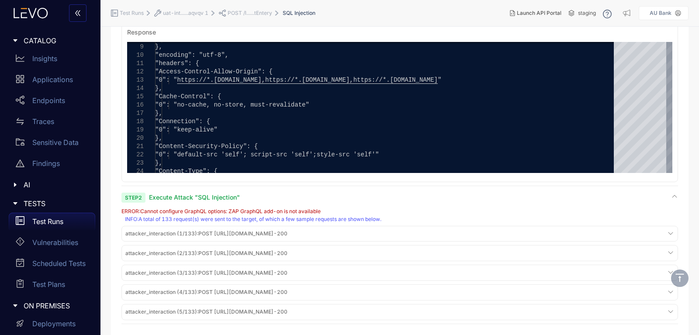
click at [642, 233] on div "attacker_interaction (1/133) : POST https://uat-intrafincareapis.fincarebank.in…" at bounding box center [400, 234] width 553 height 12
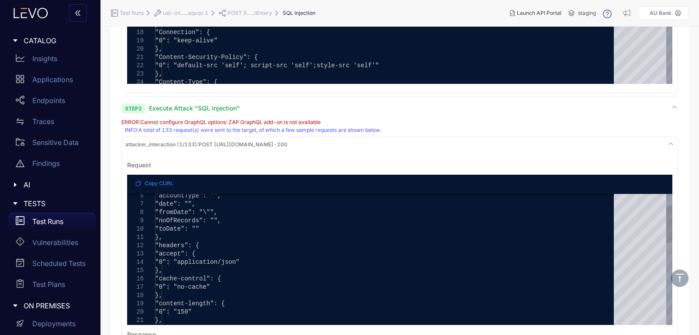
scroll to position [394, 0]
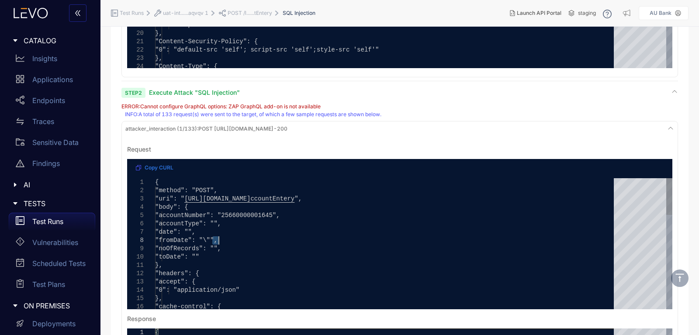
drag, startPoint x: 212, startPoint y: 240, endPoint x: 218, endPoint y: 239, distance: 6.3
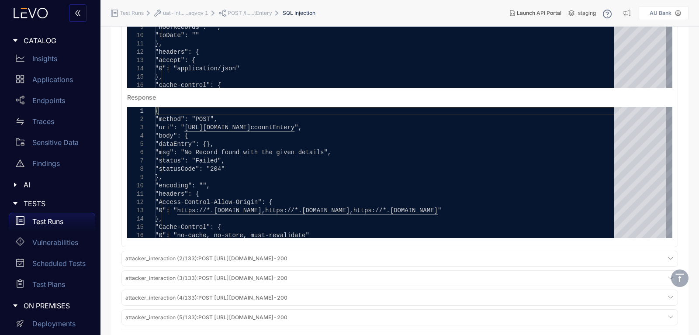
scroll to position [621, 0]
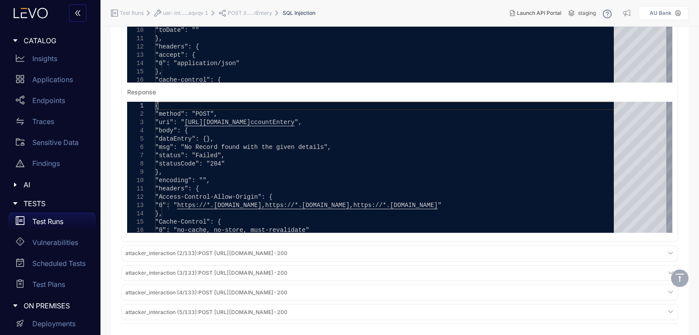
click at [669, 256] on span at bounding box center [670, 254] width 7 height 8
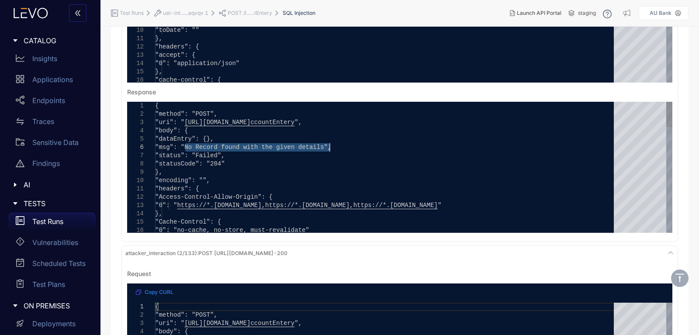
drag, startPoint x: 185, startPoint y: 143, endPoint x: 327, endPoint y: 145, distance: 142.1
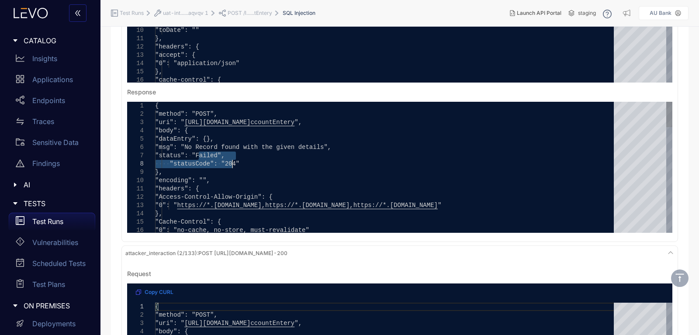
drag, startPoint x: 199, startPoint y: 155, endPoint x: 243, endPoint y: 164, distance: 45.1
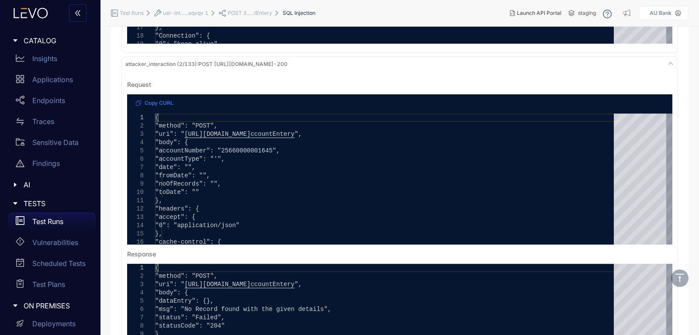
scroll to position [831, 0]
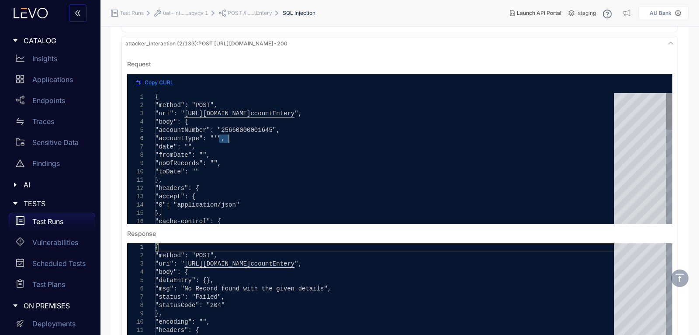
drag, startPoint x: 220, startPoint y: 136, endPoint x: 230, endPoint y: 136, distance: 9.6
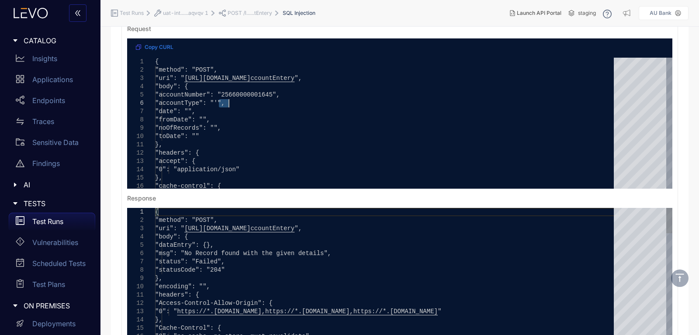
scroll to position [883, 0]
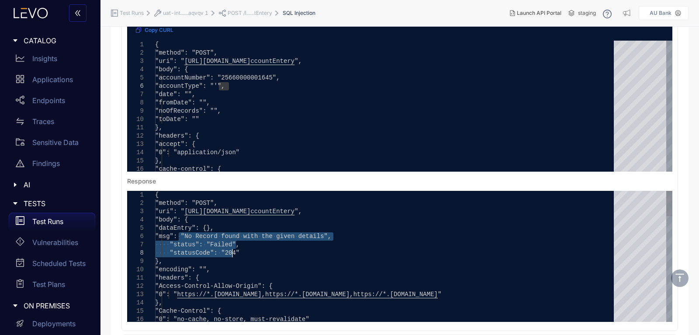
drag, startPoint x: 191, startPoint y: 242, endPoint x: 241, endPoint y: 252, distance: 51.7
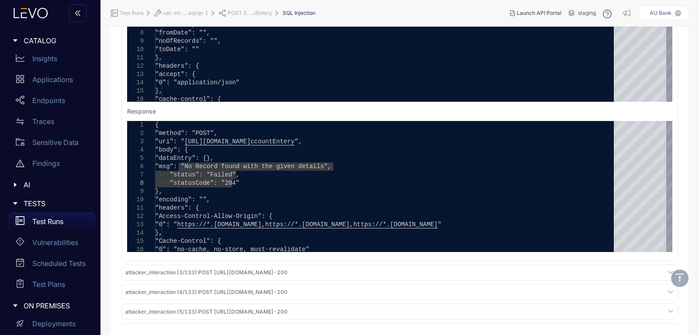
click at [395, 271] on div "attacker_interaction (3/133) : POST https://uat-intrafincareapis.fincarebank.in…" at bounding box center [400, 273] width 553 height 12
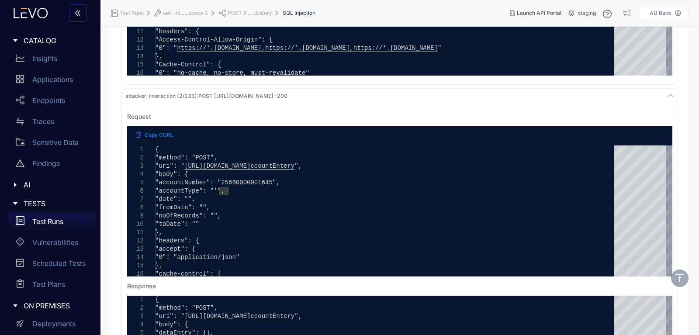
scroll to position [813, 0]
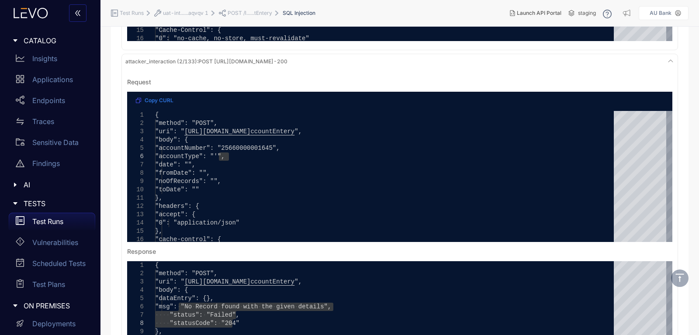
click at [672, 60] on icon at bounding box center [671, 60] width 5 height 3
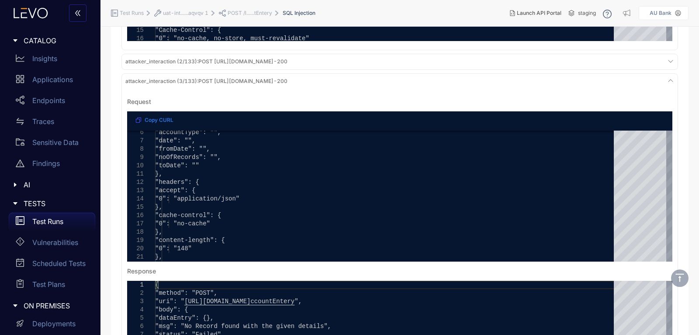
click at [669, 80] on icon at bounding box center [670, 80] width 7 height 7
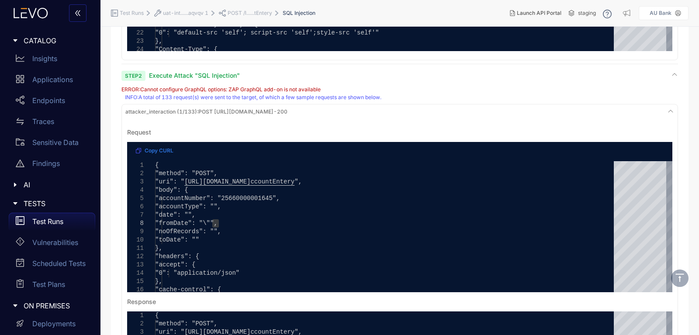
click at [673, 112] on icon at bounding box center [670, 111] width 7 height 7
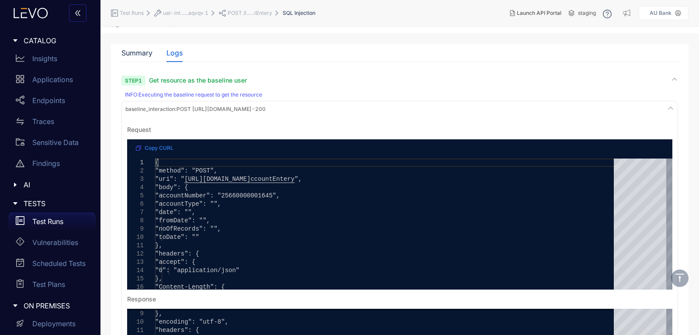
scroll to position [0, 0]
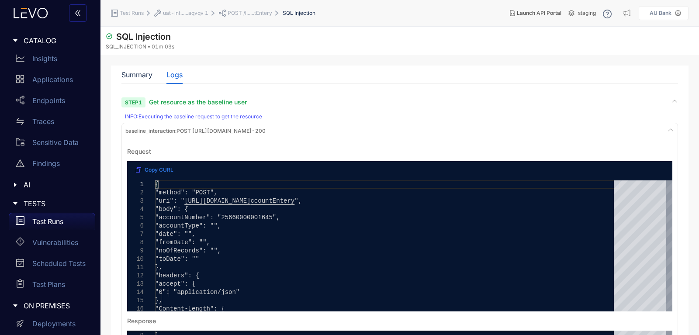
click at [667, 126] on div "baseline_interaction : POST https://uat-intrafincareapis.fincarebank.in/loan/ac…" at bounding box center [400, 131] width 553 height 12
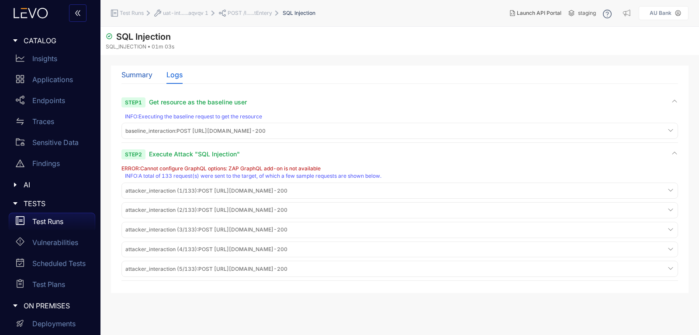
click at [127, 77] on div "Summary" at bounding box center [137, 75] width 31 height 8
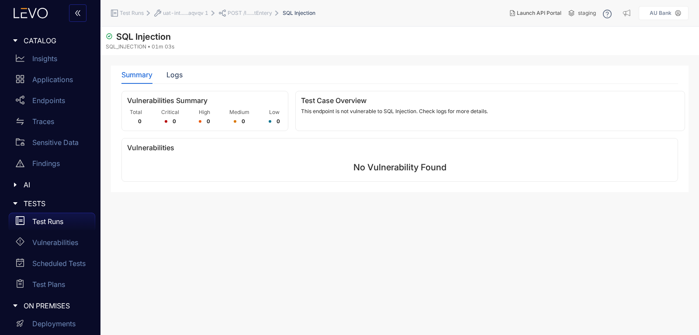
click at [250, 10] on span "POST /l......tEntery" at bounding box center [250, 13] width 45 height 6
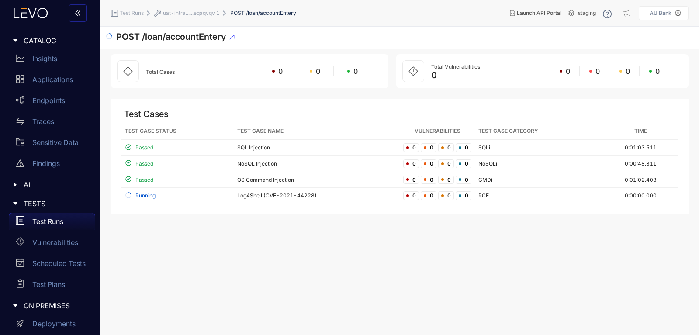
click at [673, 230] on section "POST /loan/accountEntery Total Cases 0 0 0 Total Vulnerabilities 0 0 0 0 0 Test…" at bounding box center [400, 181] width 599 height 309
click at [53, 77] on p "Applications" at bounding box center [52, 80] width 41 height 8
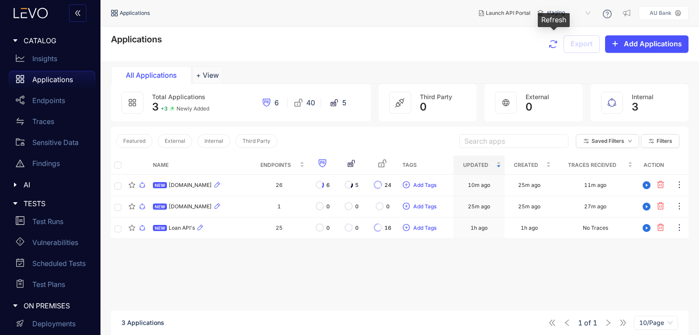
click at [552, 40] on icon "button" at bounding box center [553, 44] width 10 height 10
click at [551, 45] on icon "button" at bounding box center [553, 44] width 8 height 8
click at [551, 45] on icon "button" at bounding box center [553, 44] width 10 height 10
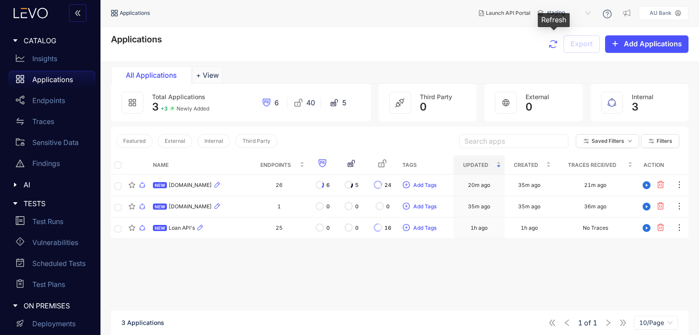
click at [551, 45] on icon "button" at bounding box center [553, 44] width 10 height 10
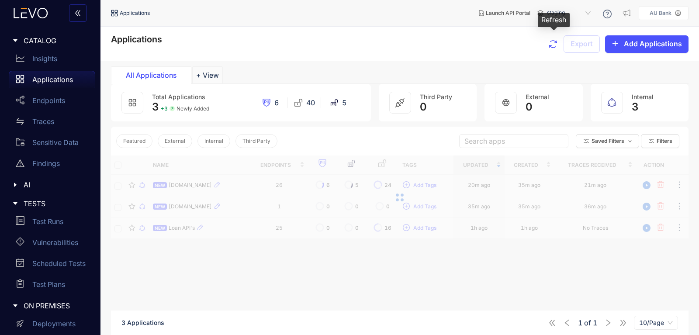
click at [551, 45] on icon "button" at bounding box center [553, 44] width 10 height 10
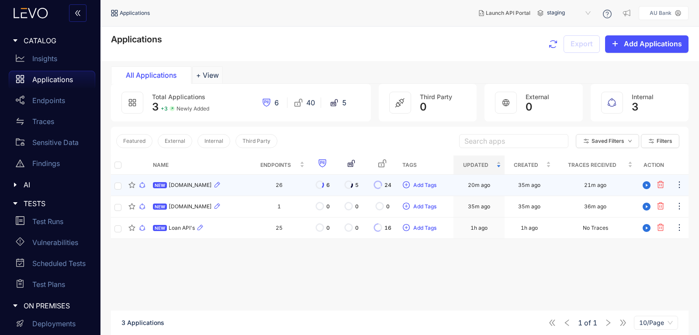
click at [212, 186] on span "uat-intrafincareapis.fincarebank.in" at bounding box center [190, 185] width 43 height 6
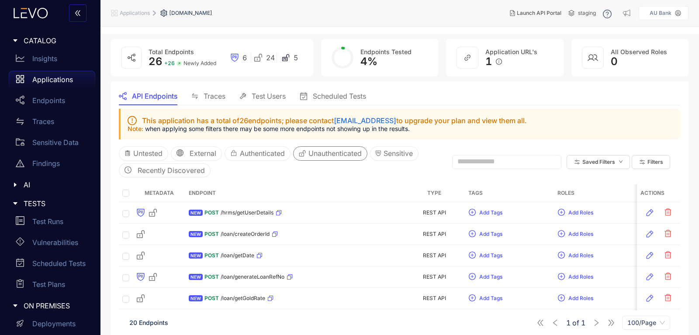
scroll to position [52, 0]
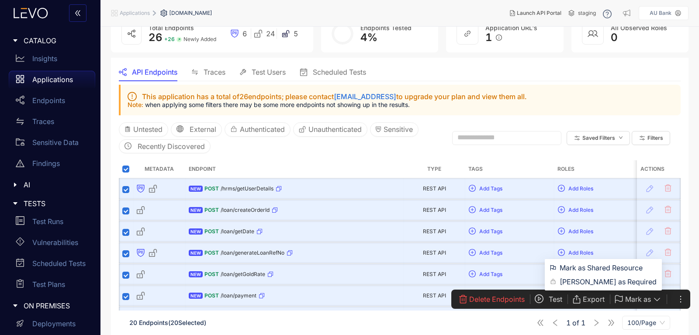
click at [653, 299] on icon "button" at bounding box center [657, 299] width 9 height 9
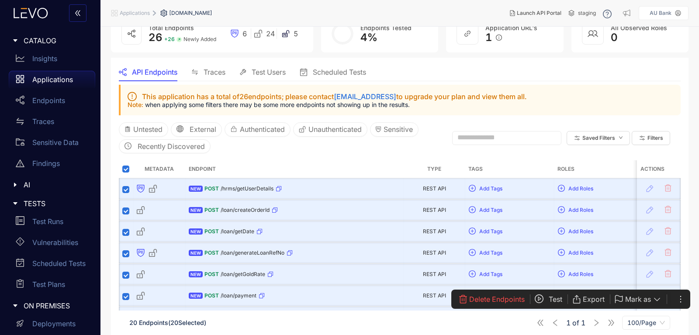
click at [649, 303] on span "Mark as" at bounding box center [639, 299] width 26 height 8
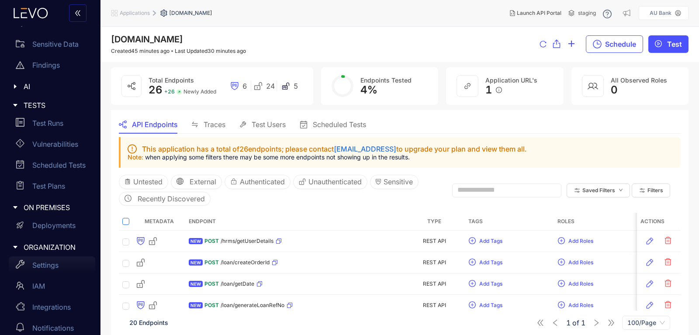
scroll to position [109, 0]
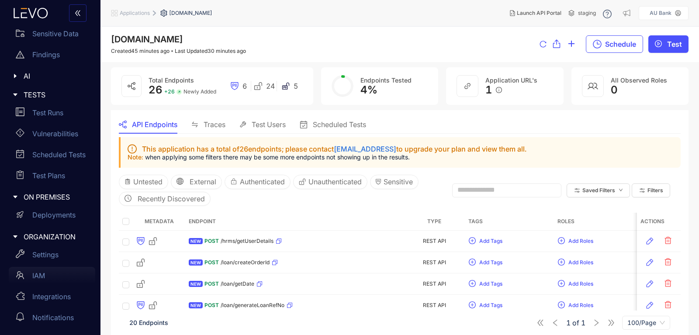
click at [49, 275] on div "IAM" at bounding box center [52, 275] width 87 height 17
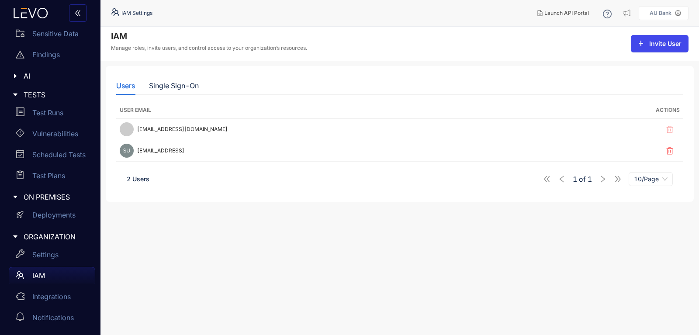
click at [654, 42] on span "Invite User" at bounding box center [666, 43] width 32 height 7
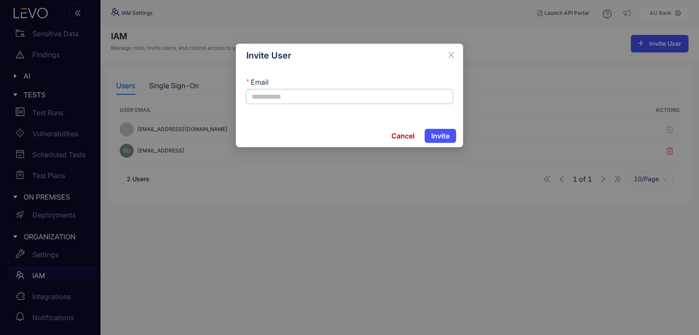
click at [311, 97] on input "Email" at bounding box center [350, 97] width 206 height 14
paste input "**********"
type input "**********"
click at [449, 136] on span "Invite" at bounding box center [440, 136] width 18 height 8
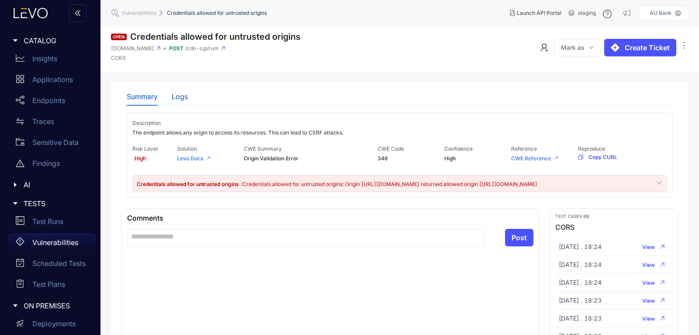
click at [179, 97] on div "Logs" at bounding box center [180, 97] width 16 height 8
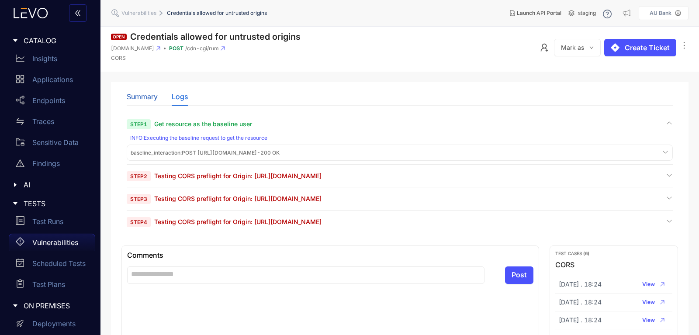
click at [146, 94] on div "Summary" at bounding box center [142, 97] width 31 height 8
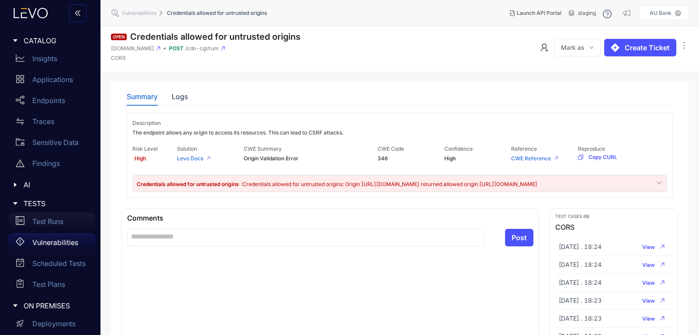
click at [46, 220] on p "Test Runs" at bounding box center [47, 222] width 31 height 8
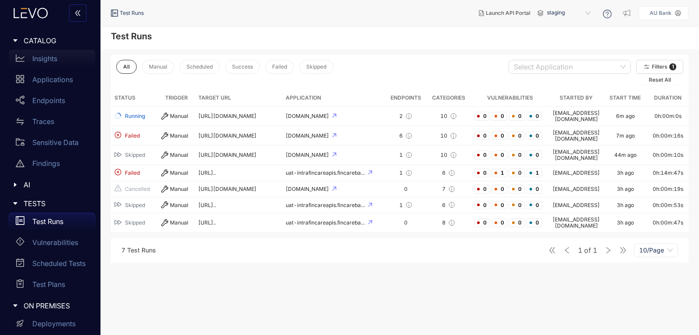
click at [47, 61] on p "Insights" at bounding box center [44, 59] width 25 height 8
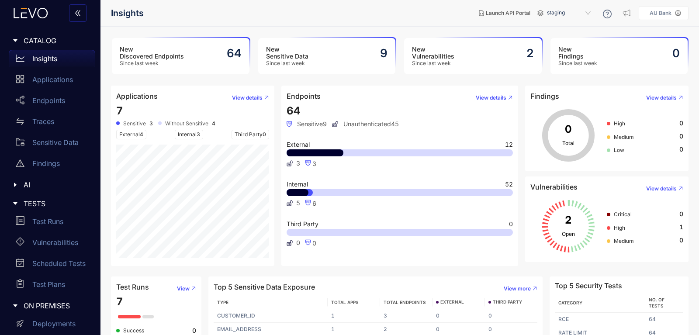
click at [453, 52] on h3 "New Vulnerabilities" at bounding box center [433, 53] width 42 height 14
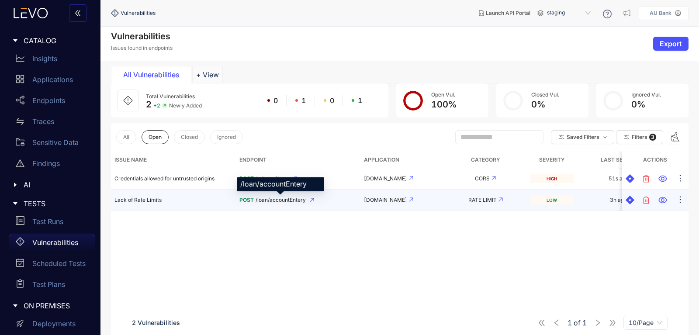
click at [276, 201] on span "/loan/accountEntery" at bounding box center [281, 200] width 50 height 6
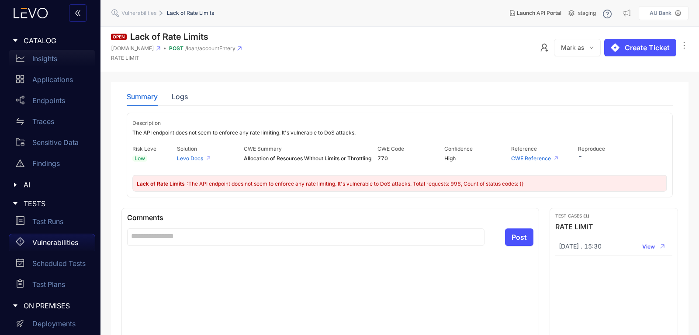
click at [42, 63] on div "Insights" at bounding box center [52, 58] width 87 height 17
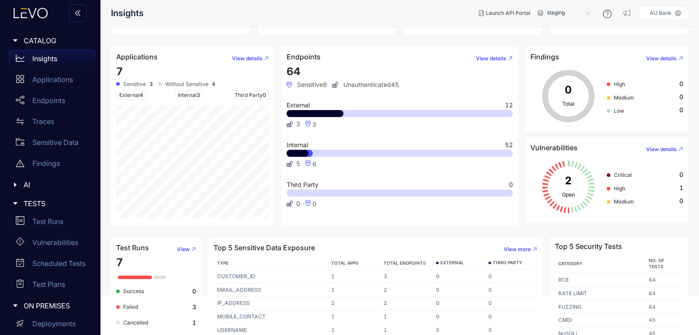
scroll to position [46, 0]
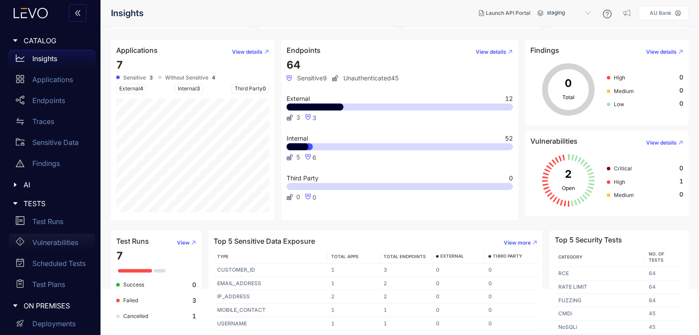
click at [55, 244] on p "Vulnerabilities" at bounding box center [55, 243] width 46 height 8
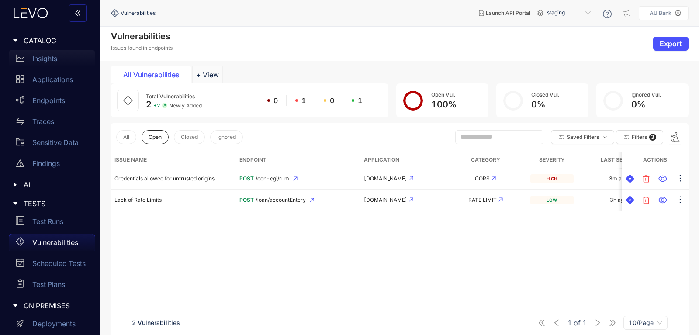
click at [50, 61] on p "Insights" at bounding box center [44, 59] width 25 height 8
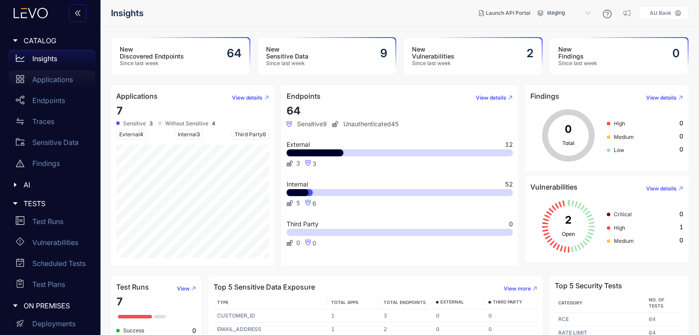
click at [49, 76] on p "Applications" at bounding box center [52, 80] width 41 height 8
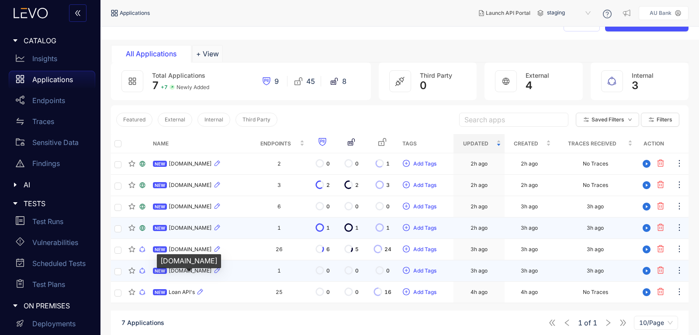
scroll to position [10, 0]
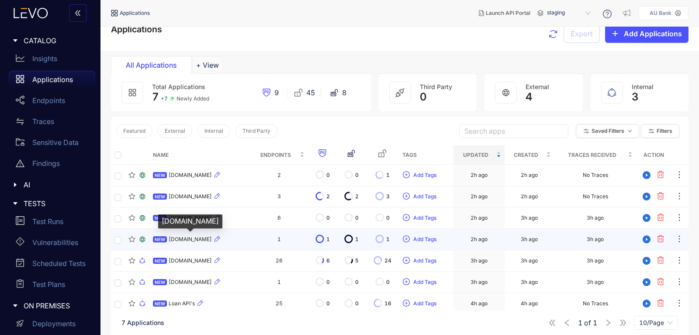
click at [196, 237] on span "digibot.aubank.in" at bounding box center [190, 239] width 43 height 6
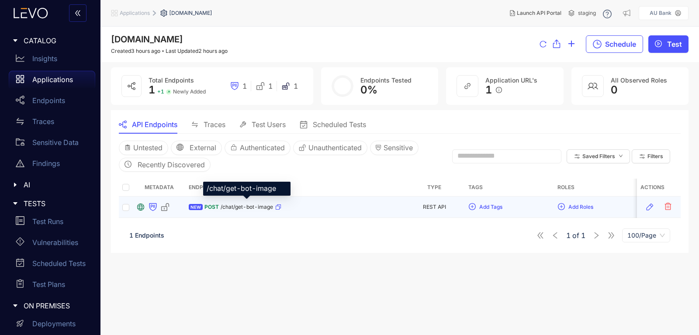
click at [251, 209] on span "/chat/get-bot-image" at bounding box center [247, 207] width 52 height 6
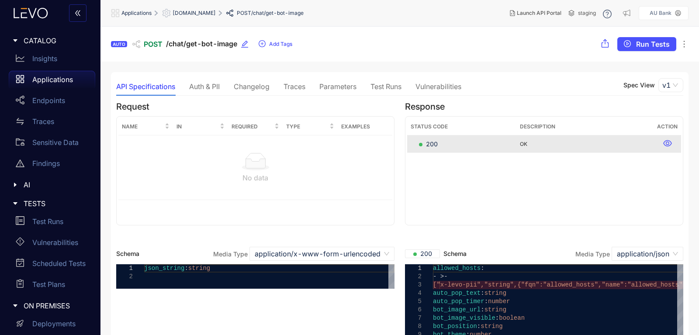
click at [388, 87] on div "Test Runs" at bounding box center [386, 87] width 31 height 8
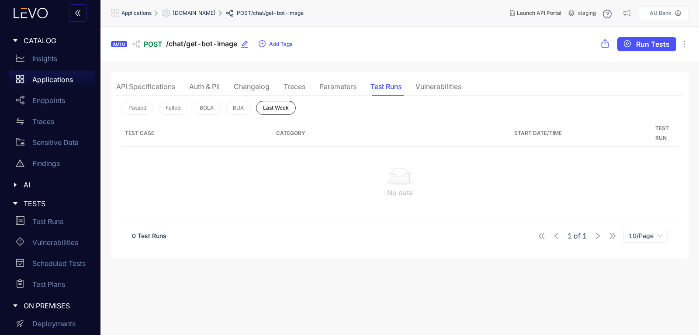
click at [295, 88] on div "Traces" at bounding box center [295, 87] width 22 height 8
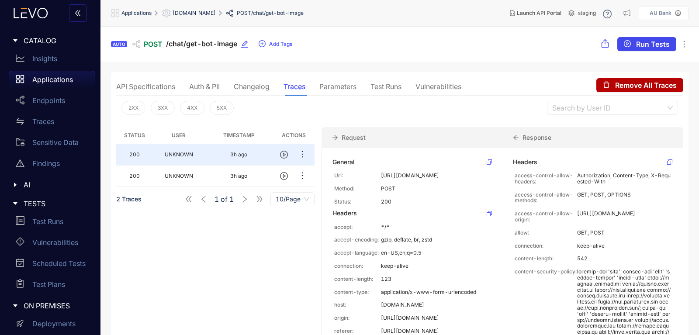
click at [641, 48] on span "Run Tests" at bounding box center [653, 44] width 34 height 8
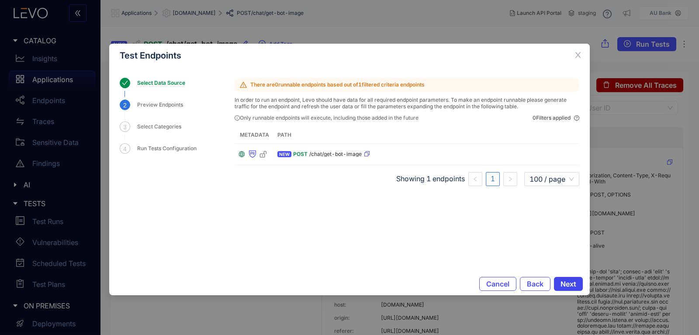
click at [574, 284] on span "Next" at bounding box center [569, 284] width 16 height 8
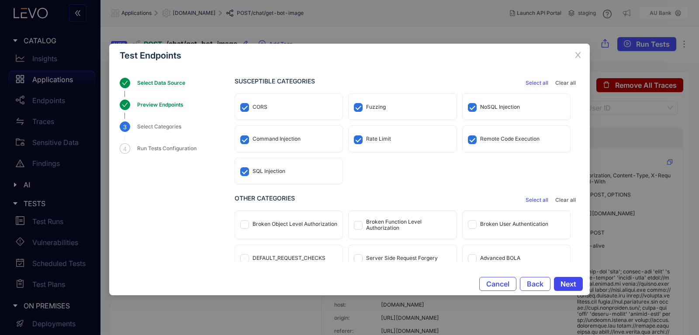
click at [570, 284] on span "Next" at bounding box center [569, 284] width 16 height 8
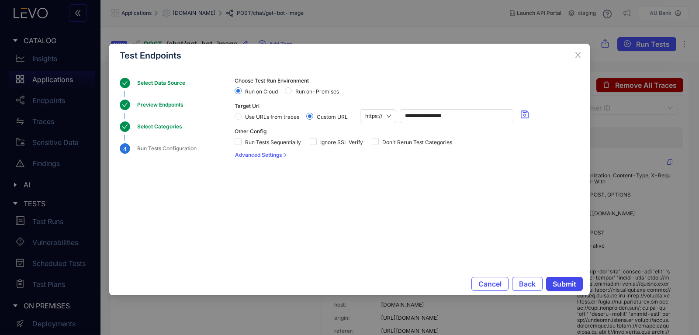
click at [567, 284] on span "Submit" at bounding box center [565, 284] width 24 height 8
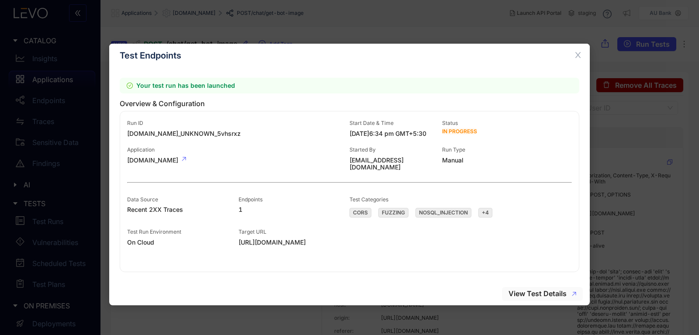
click at [550, 294] on span "View Test Details" at bounding box center [538, 294] width 58 height 8
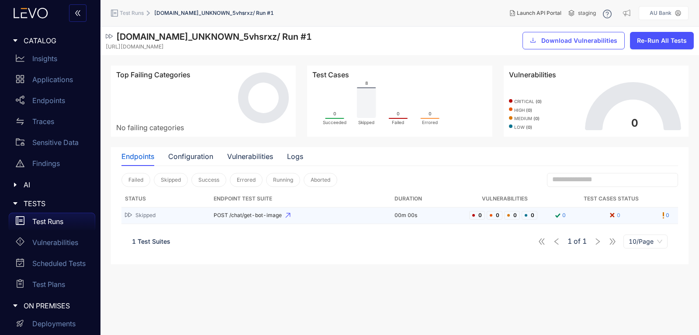
click at [615, 216] on icon at bounding box center [612, 215] width 9 height 9
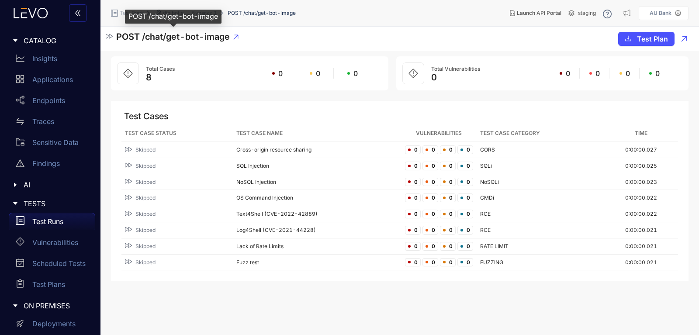
click at [203, 38] on span "POST /chat/get-bot-image" at bounding box center [173, 36] width 114 height 10
click at [107, 39] on div "POST /chat/get-bot-image Test Plan" at bounding box center [400, 39] width 599 height 24
click at [109, 38] on icon at bounding box center [109, 36] width 7 height 7
click at [181, 11] on span "digibot.a......5vhsrxz 1" at bounding box center [190, 13] width 54 height 6
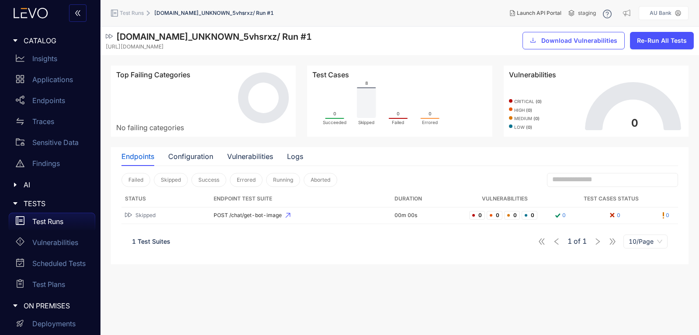
click at [142, 160] on div "Endpoints" at bounding box center [138, 157] width 33 height 8
click at [246, 221] on td "POST /chat/get-bot-image" at bounding box center [300, 216] width 181 height 17
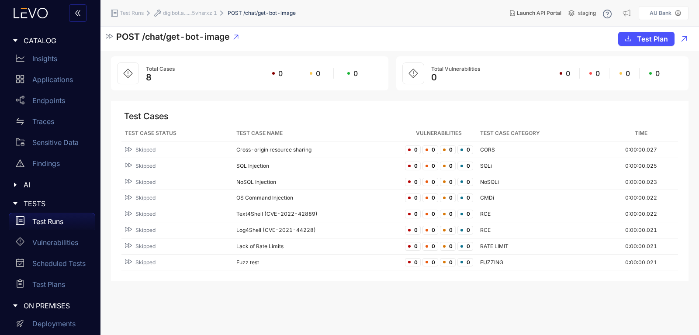
click at [264, 17] on li "POST /chat/get-bot-image" at bounding box center [262, 13] width 68 height 16
click at [179, 11] on span "digibot.a......5vhsrxz 1" at bounding box center [190, 13] width 54 height 6
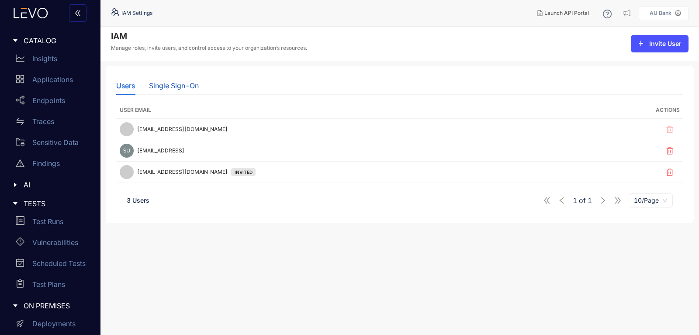
click at [176, 86] on div "Single Sign-On" at bounding box center [174, 86] width 50 height 8
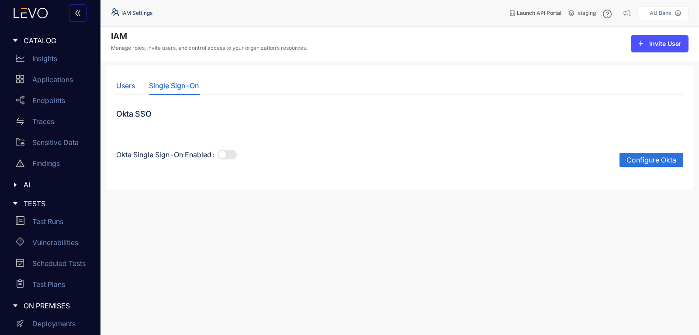
click at [127, 86] on div "Users" at bounding box center [125, 86] width 19 height 8
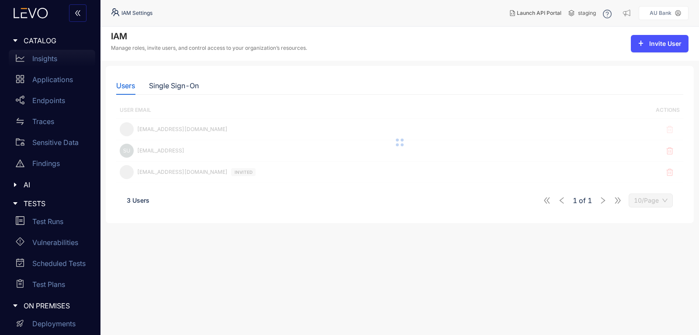
click at [31, 58] on div "Insights" at bounding box center [52, 58] width 87 height 17
